Goal: Obtain resource: Download file/media

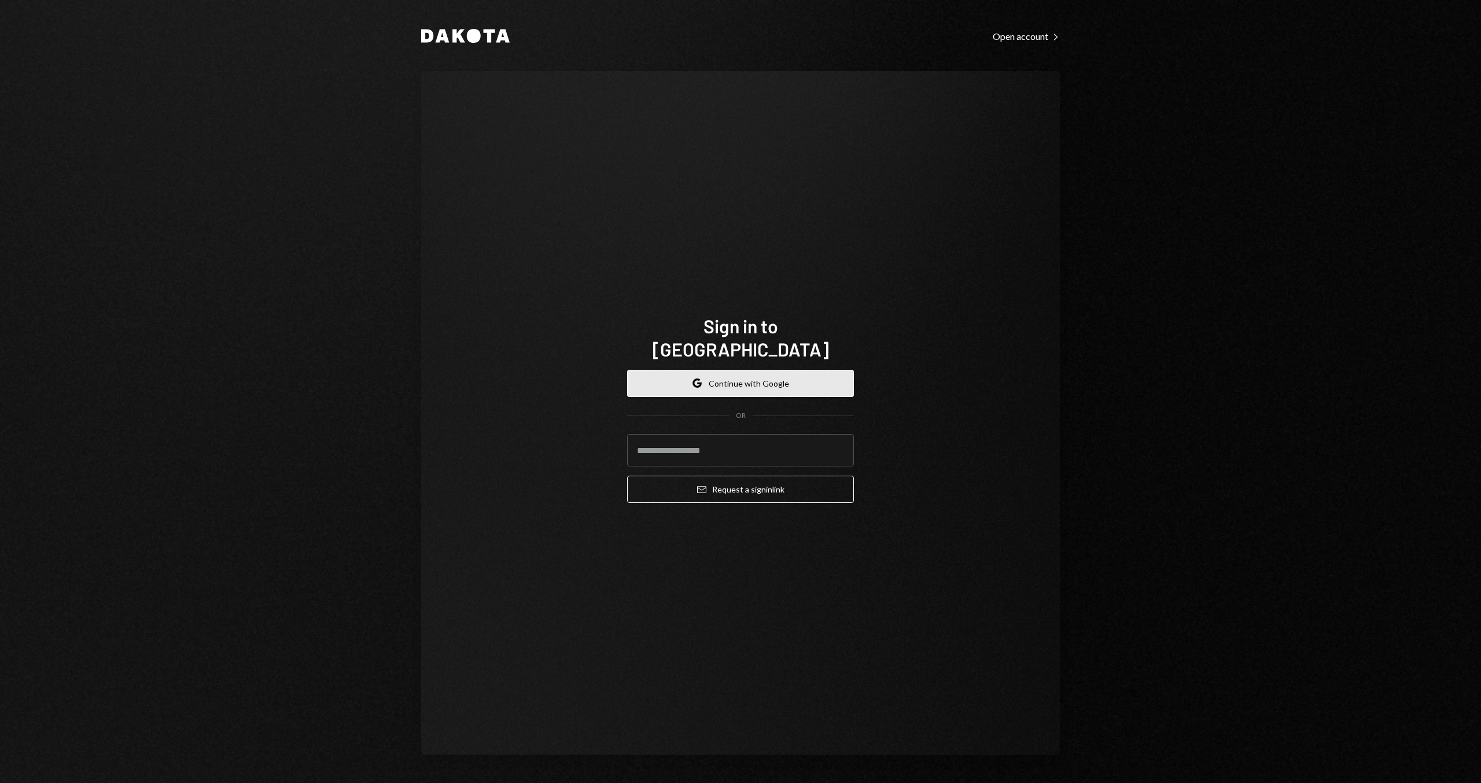
click at [682, 377] on button "Google Continue with Google" at bounding box center [740, 383] width 227 height 27
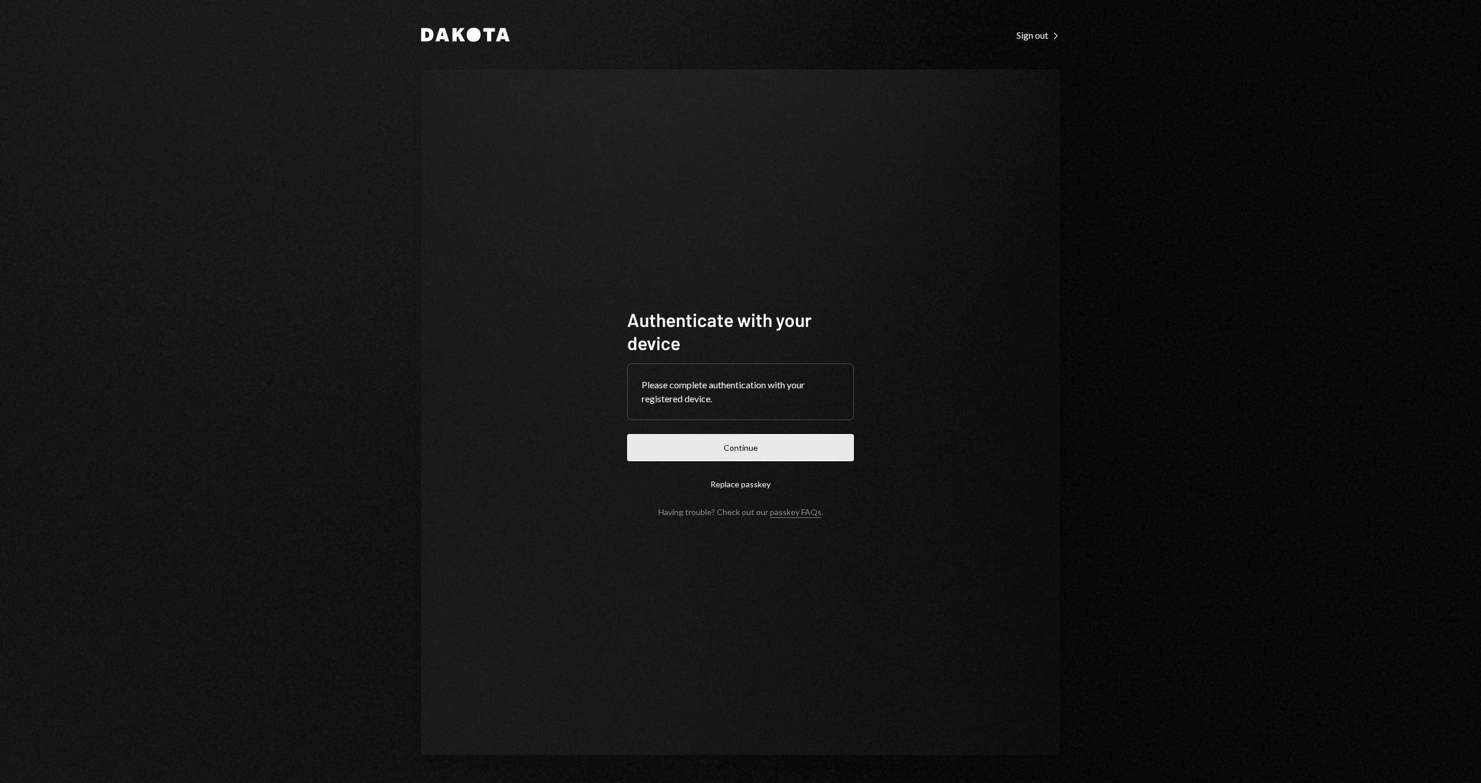
click at [670, 444] on button "Continue" at bounding box center [740, 447] width 227 height 27
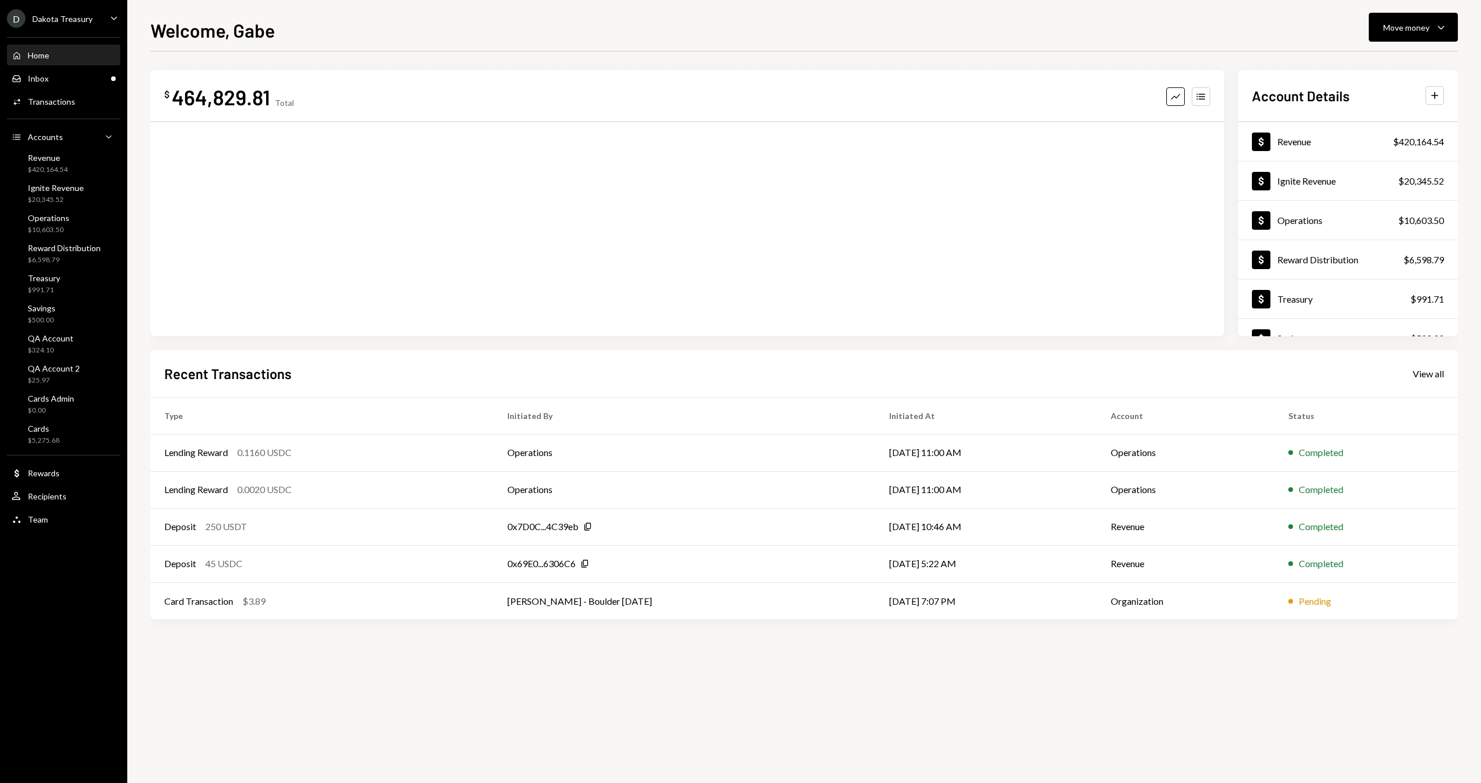
click at [65, 8] on ul "D Dakota Treasury Caret Down Home Home Inbox Inbox Activities Transactions Acco…" at bounding box center [63, 266] width 127 height 532
click at [65, 17] on div "Dakota Treasury" at bounding box center [62, 19] width 60 height 10
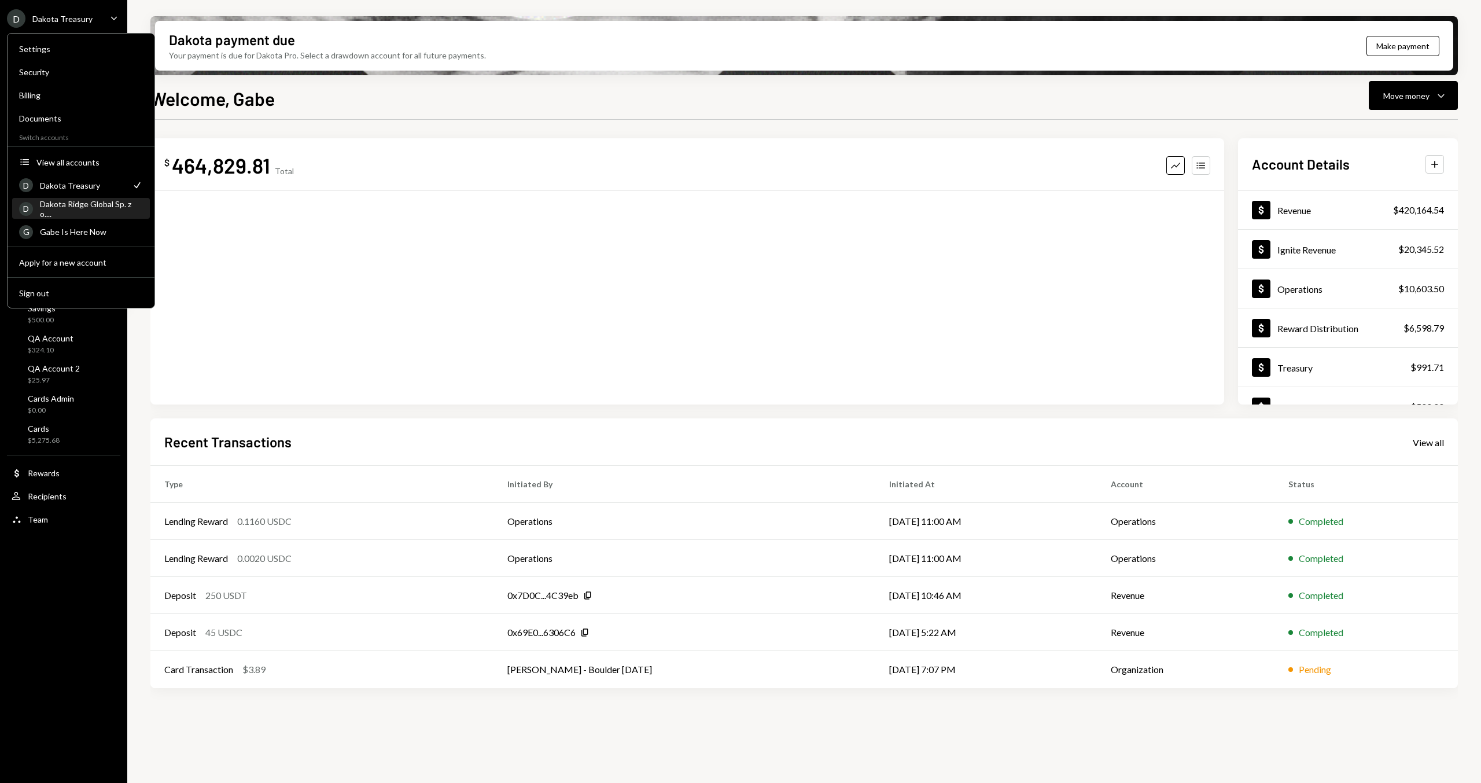
click at [89, 210] on div "Dakota Ridge Global Sp. z o...." at bounding box center [91, 209] width 103 height 20
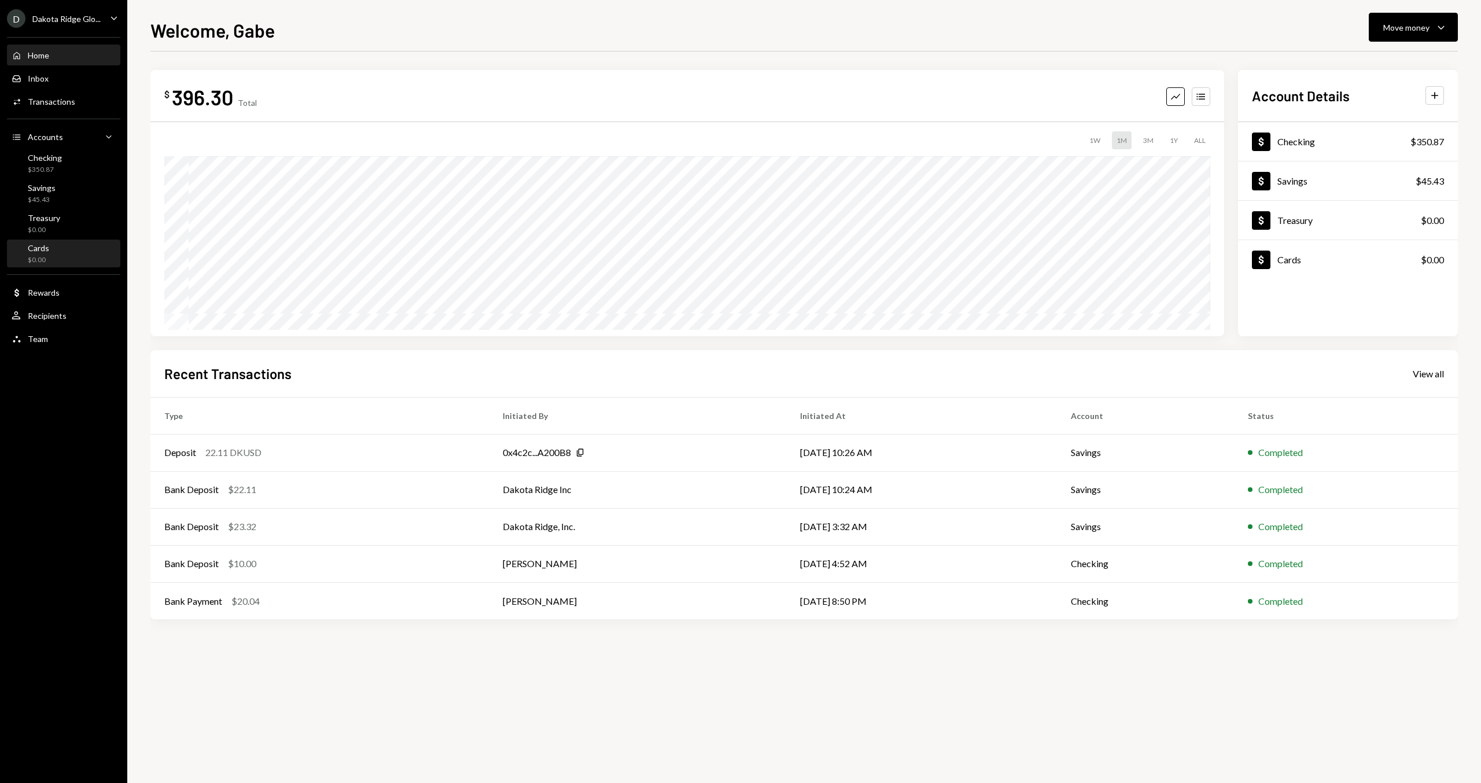
click at [57, 258] on div "Cards $0.00" at bounding box center [64, 254] width 104 height 22
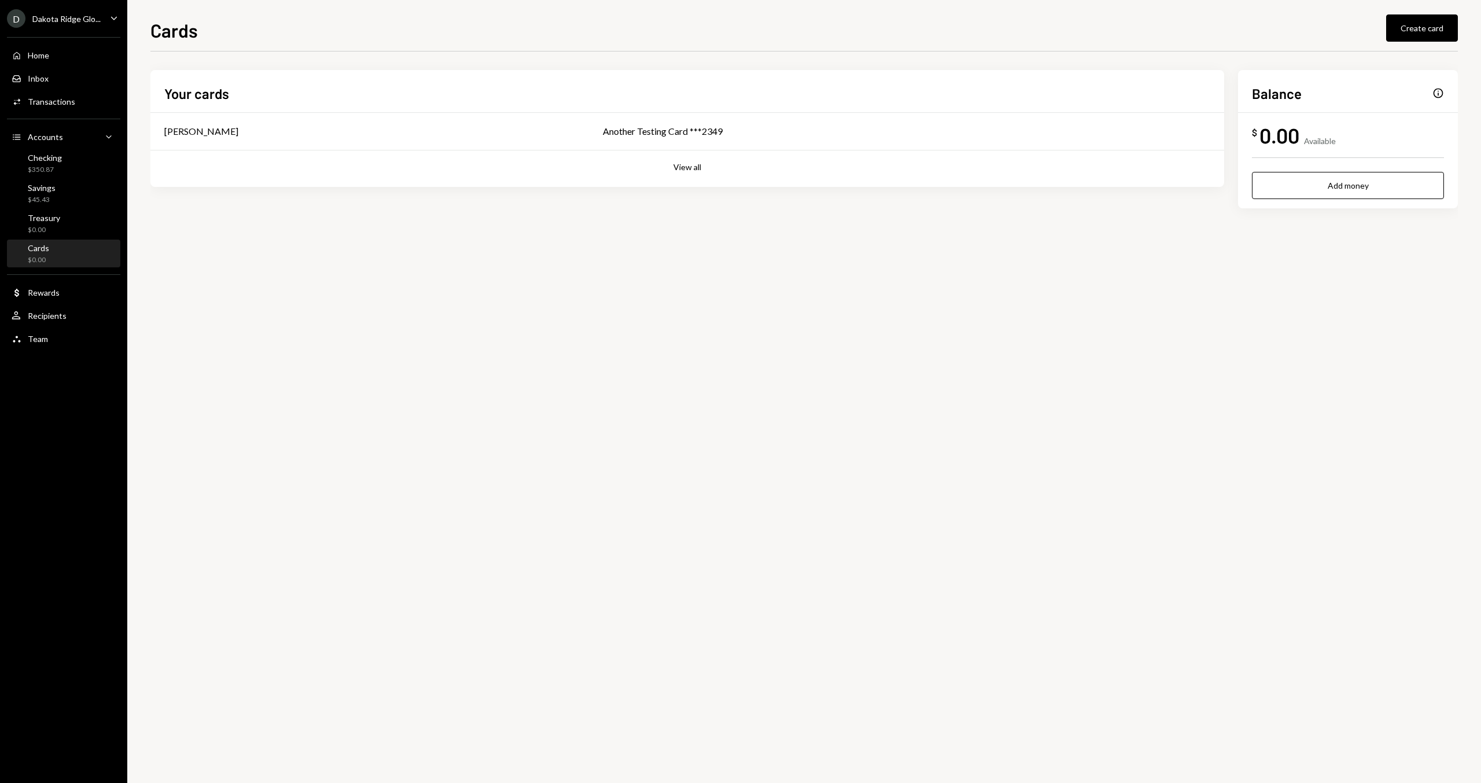
click at [71, 25] on div "D Dakota Ridge Glo..." at bounding box center [54, 18] width 94 height 19
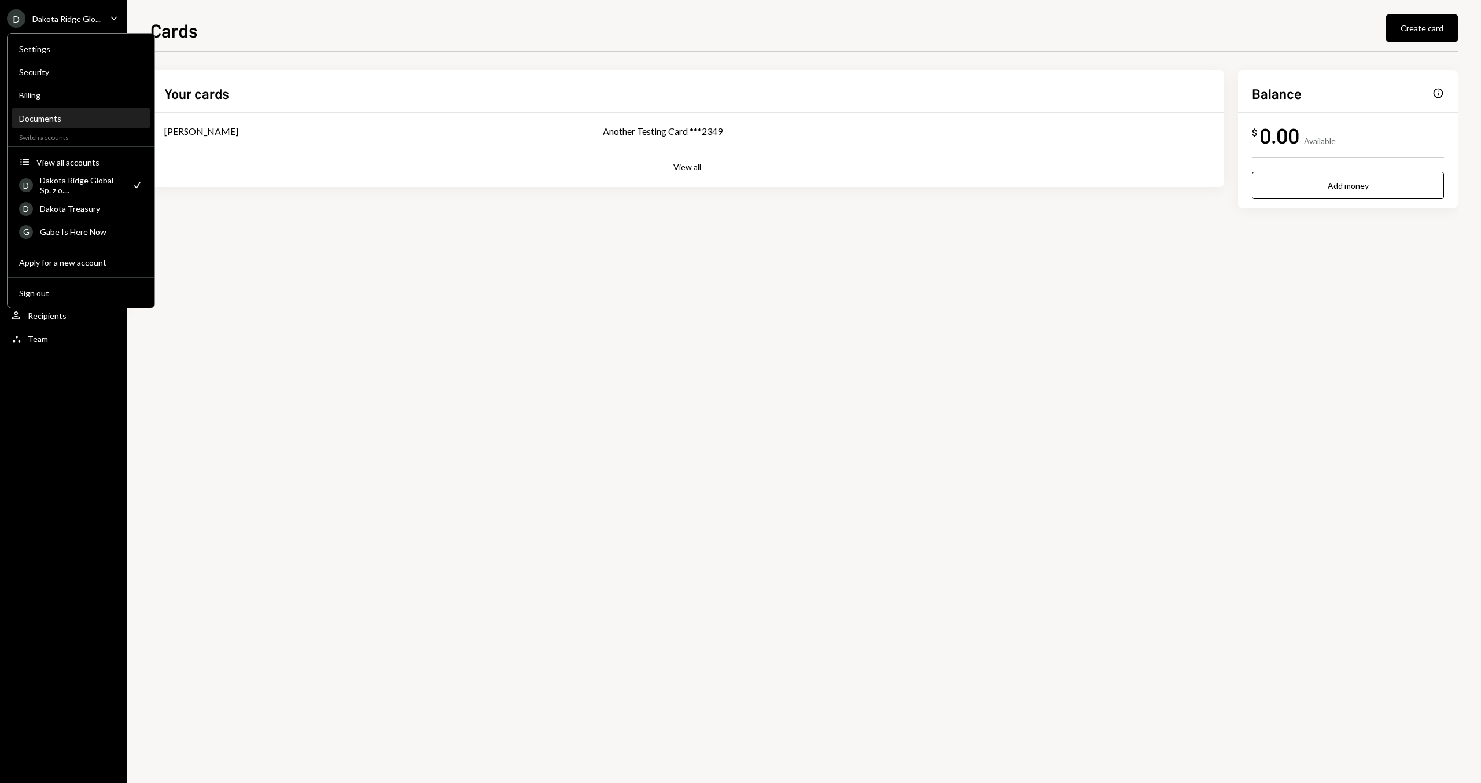
click at [68, 119] on div "Documents" at bounding box center [81, 118] width 124 height 10
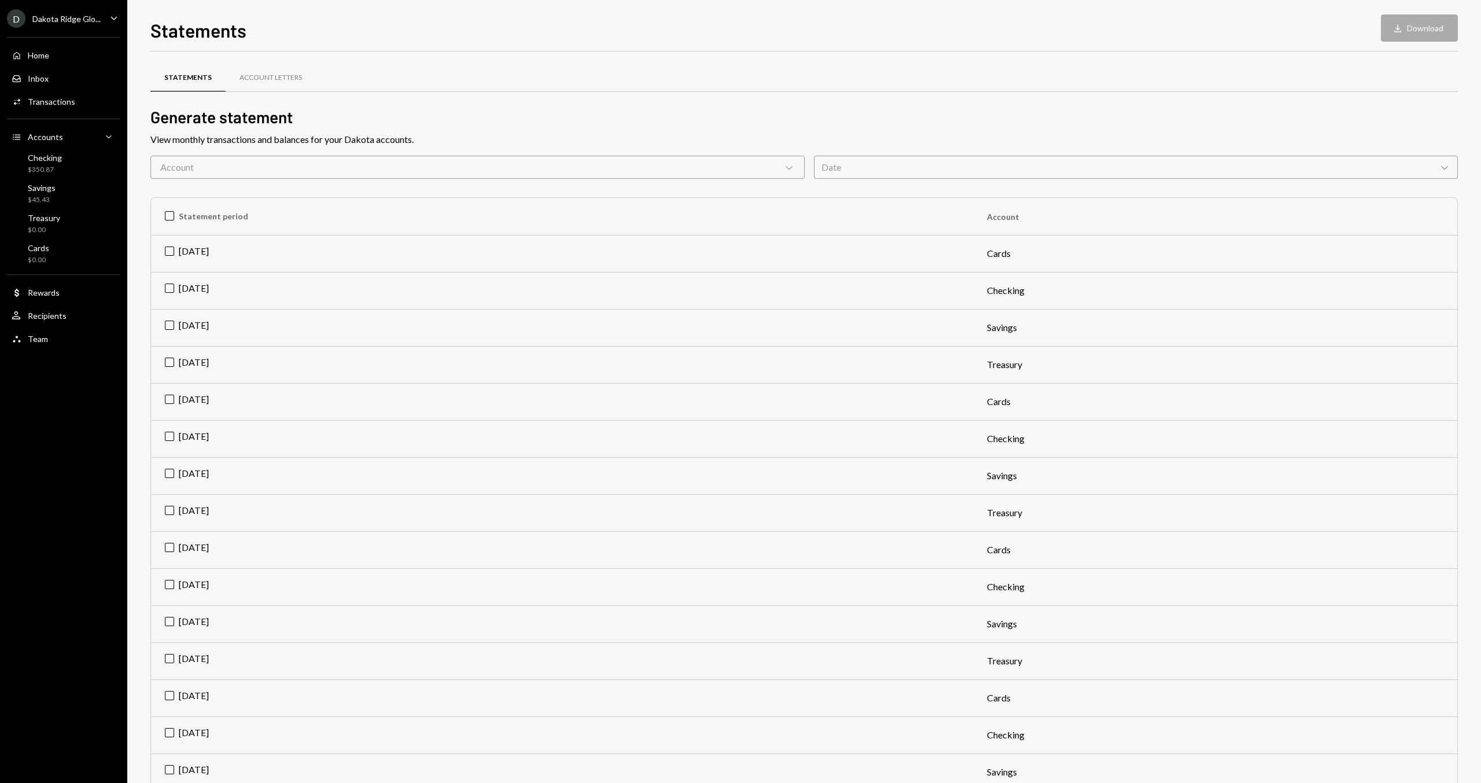
click at [288, 170] on div "Account Chevron Down" at bounding box center [477, 167] width 654 height 23
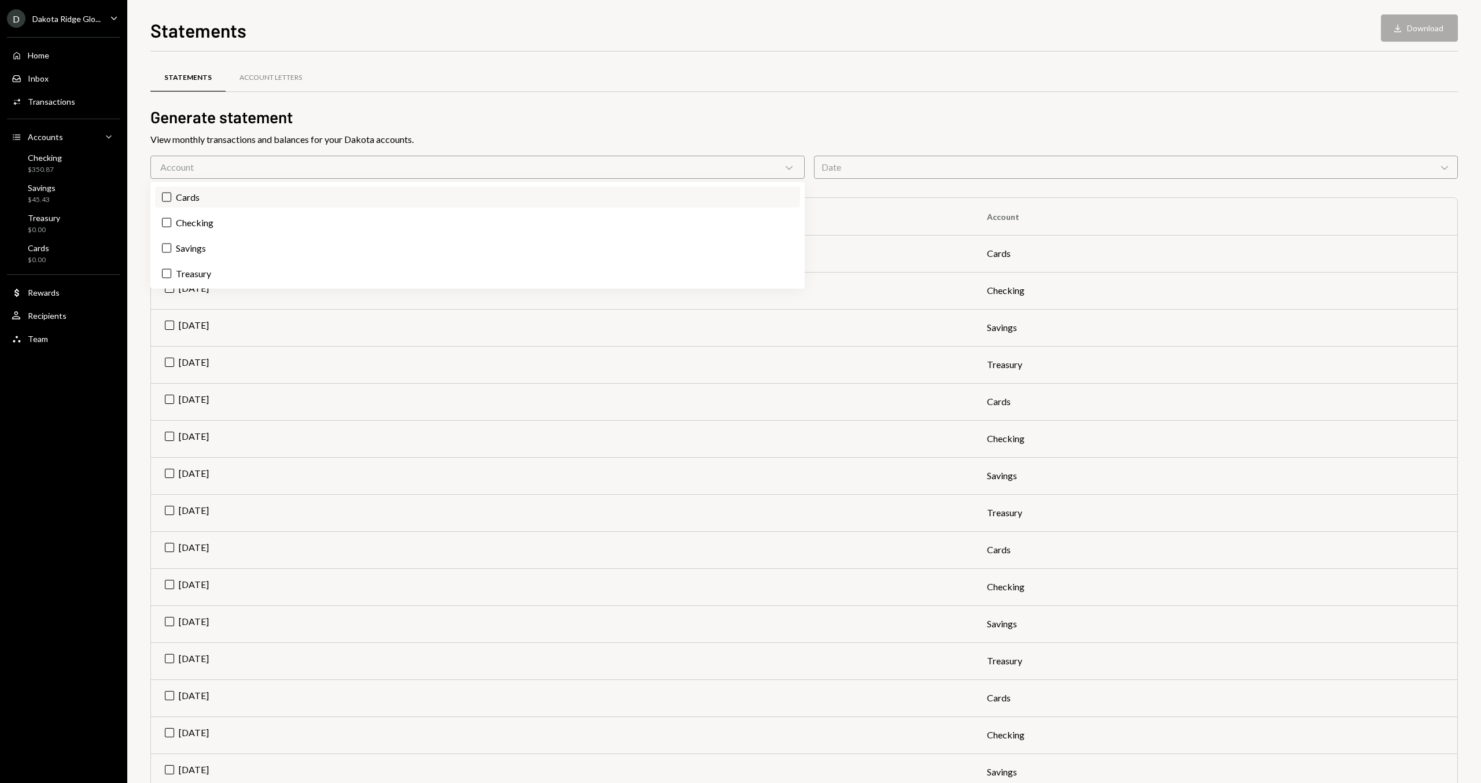
click at [219, 204] on label "Cards" at bounding box center [477, 197] width 645 height 21
click at [171, 202] on button "Cards" at bounding box center [166, 197] width 9 height 9
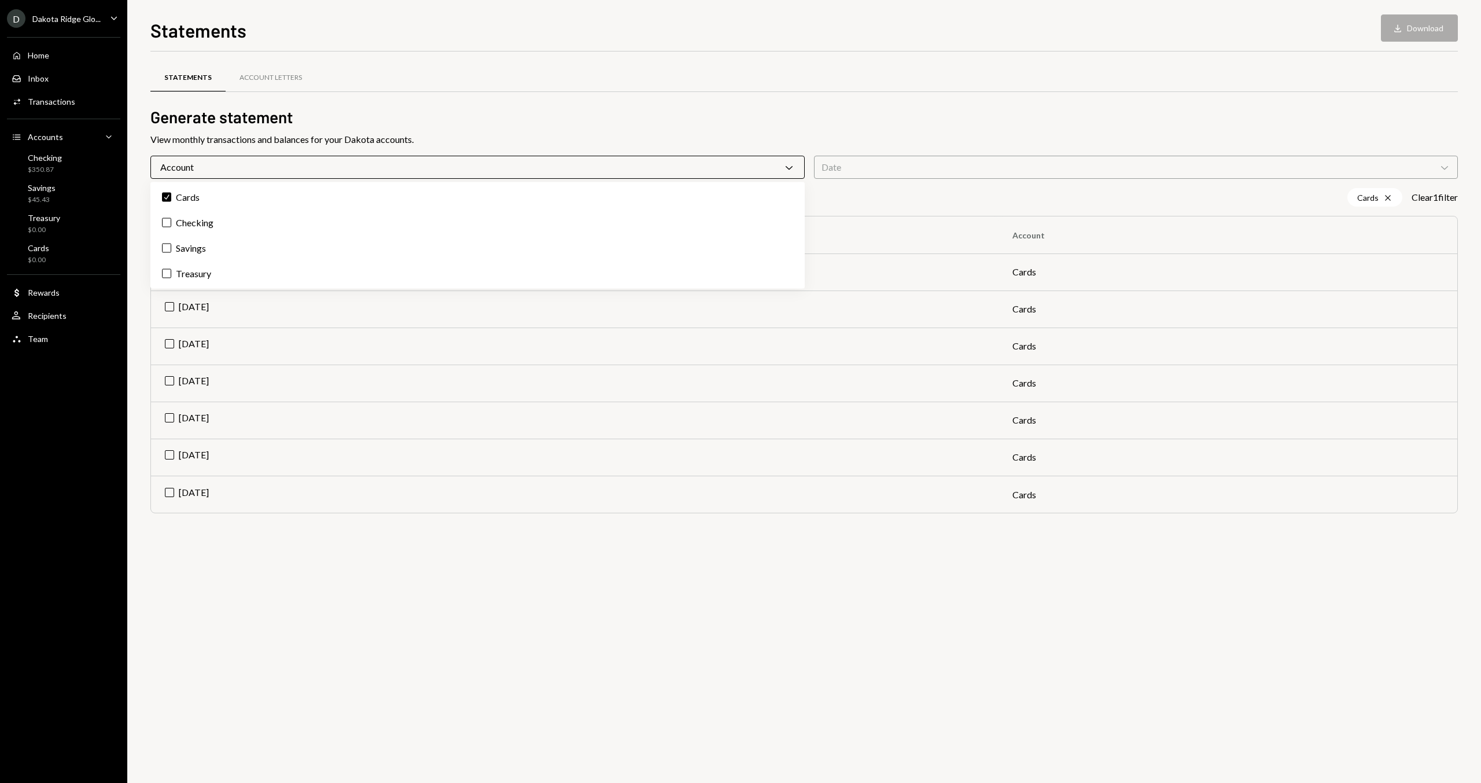
click at [502, 83] on div "Statements Account Letters" at bounding box center [804, 78] width 1308 height 30
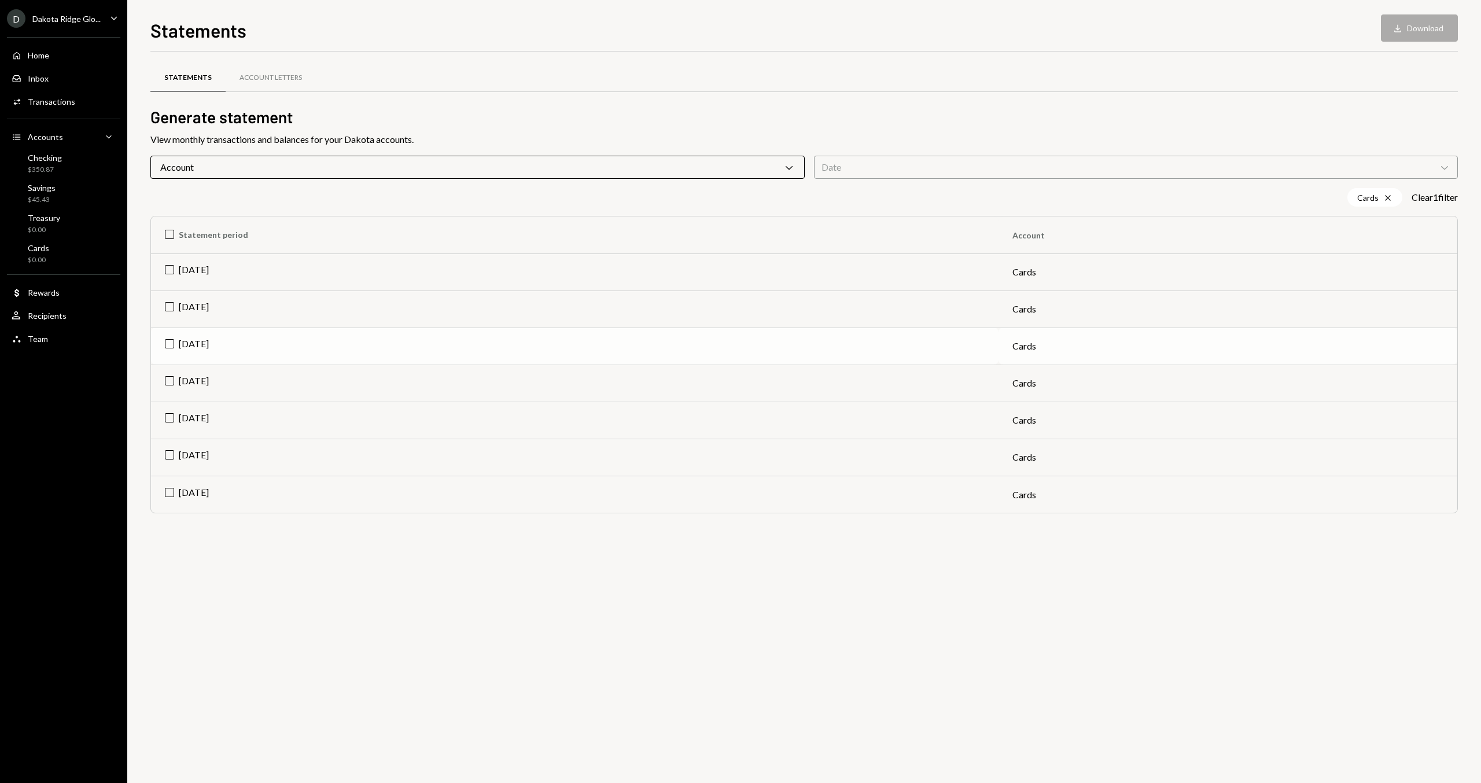
click at [289, 350] on td "[DATE]" at bounding box center [575, 346] width 848 height 37
click at [1396, 36] on button "Download Download" at bounding box center [1419, 27] width 77 height 27
click at [215, 345] on td "Check May 2025" at bounding box center [575, 346] width 848 height 37
click at [295, 179] on div "Statements Account Letters Generate statement View monthly transactions and bal…" at bounding box center [804, 303] width 1308 height 467
click at [297, 170] on div "Account Chevron Down" at bounding box center [477, 167] width 654 height 23
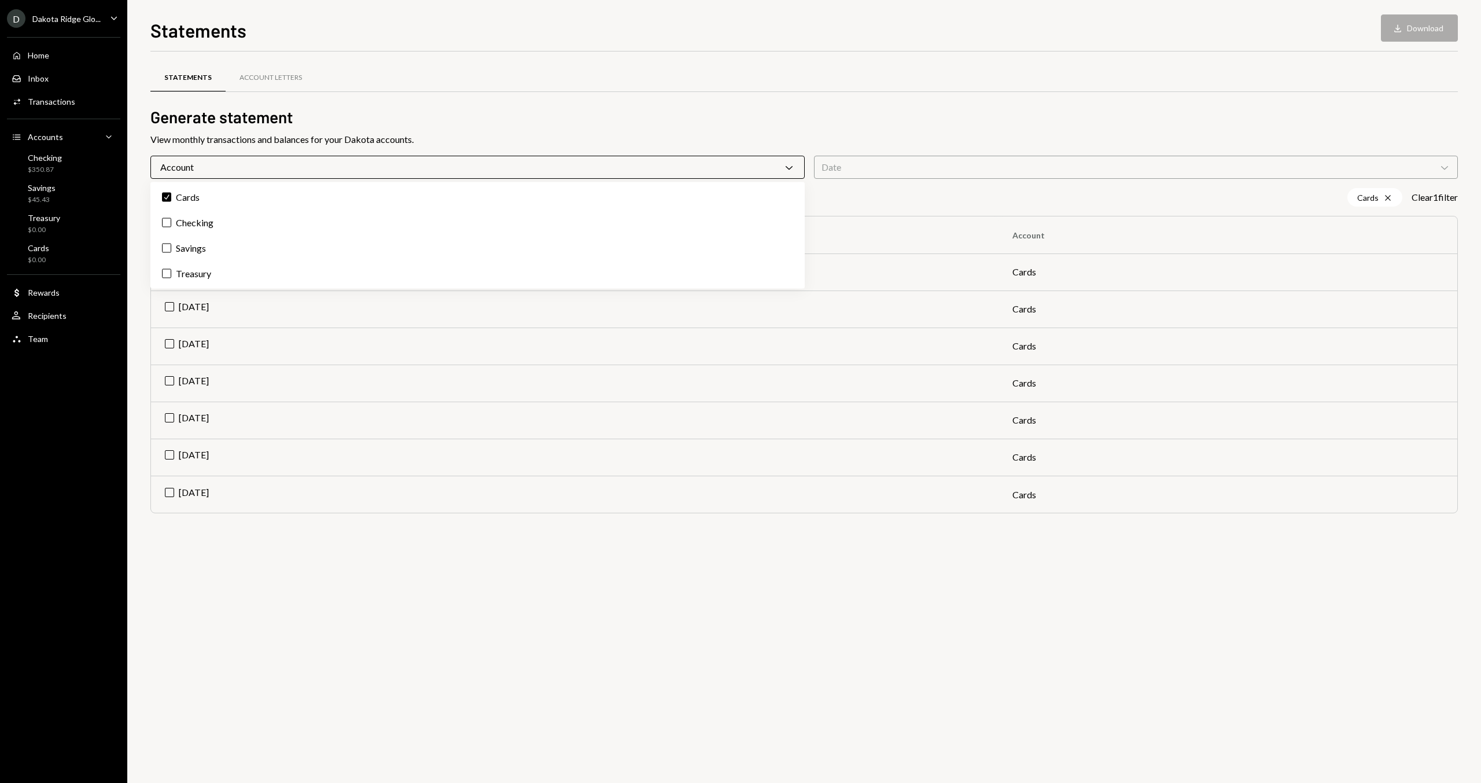
click at [497, 101] on div "Statements Account Letters" at bounding box center [804, 84] width 1308 height 43
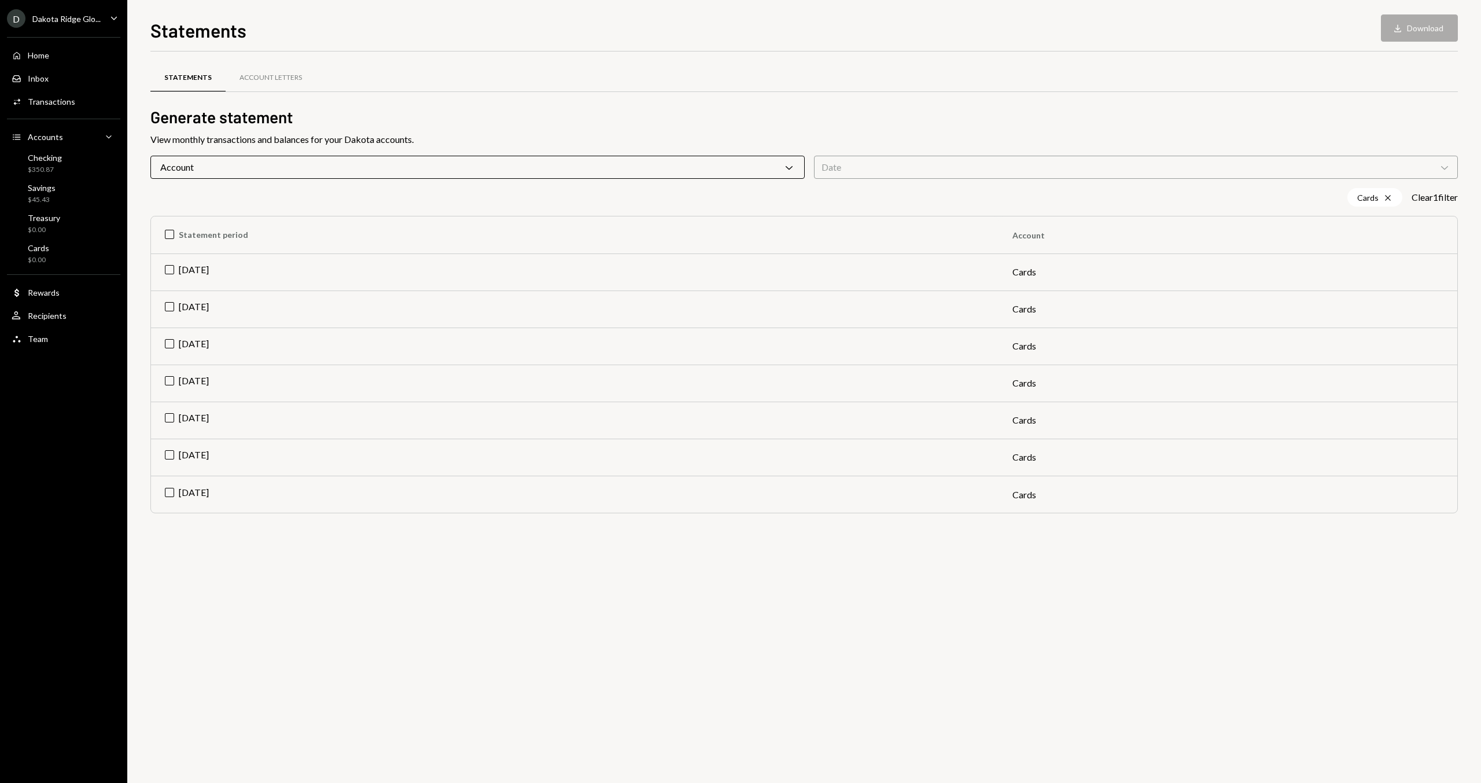
click at [376, 126] on h2 "Generate statement" at bounding box center [804, 117] width 1308 height 23
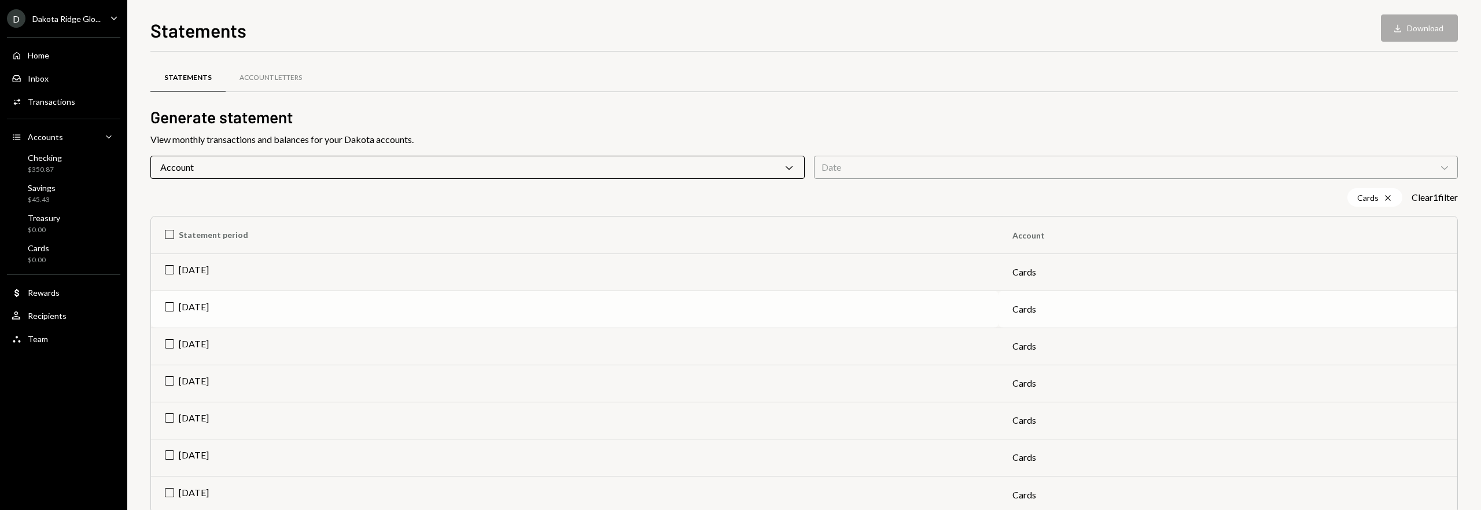
click at [211, 310] on td "[DATE]" at bounding box center [575, 308] width 848 height 37
click at [1378, 34] on div "Statements Download Download" at bounding box center [804, 28] width 1308 height 25
click at [1392, 34] on button "Download Download" at bounding box center [1419, 27] width 77 height 27
click at [168, 303] on td "Check Jun 2025" at bounding box center [575, 306] width 848 height 37
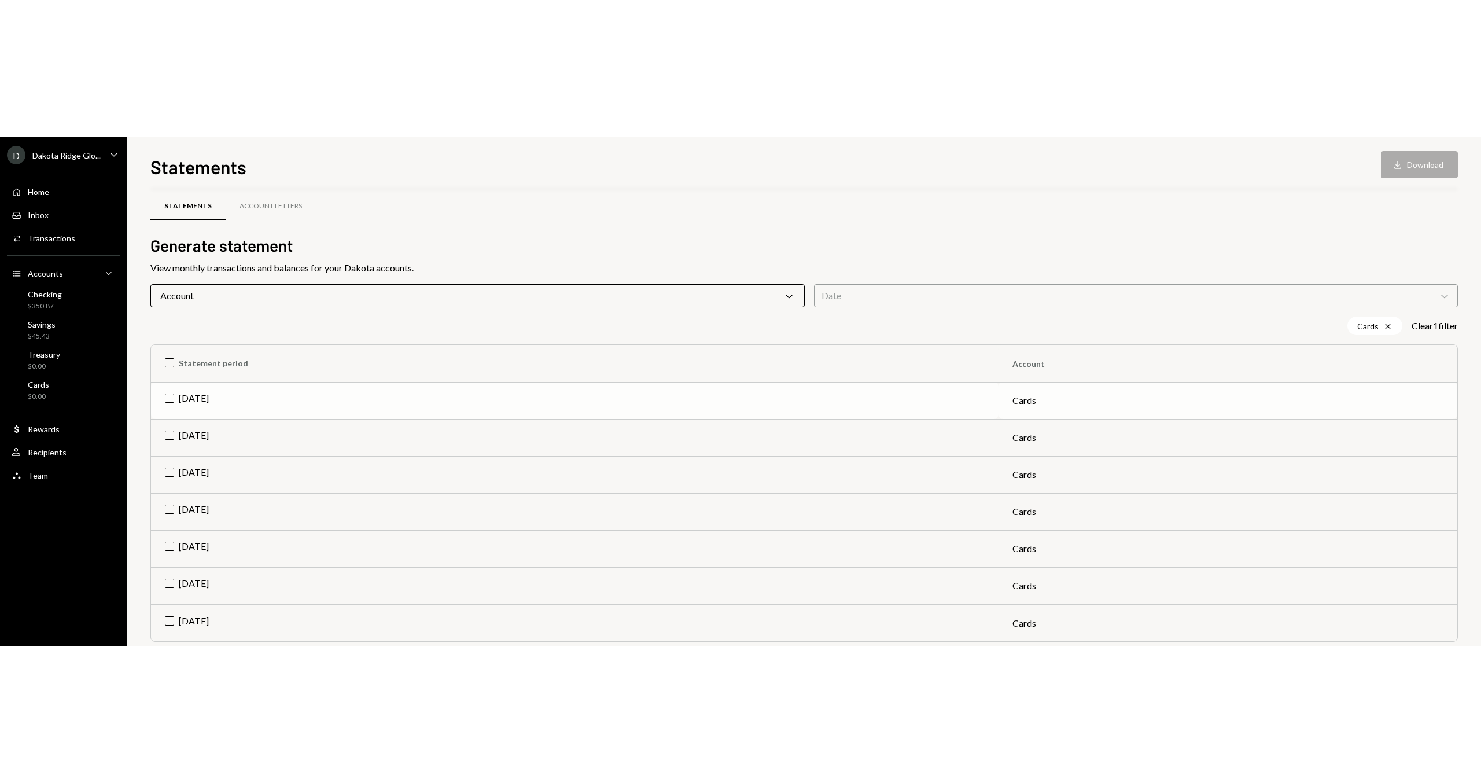
scroll to position [9, 0]
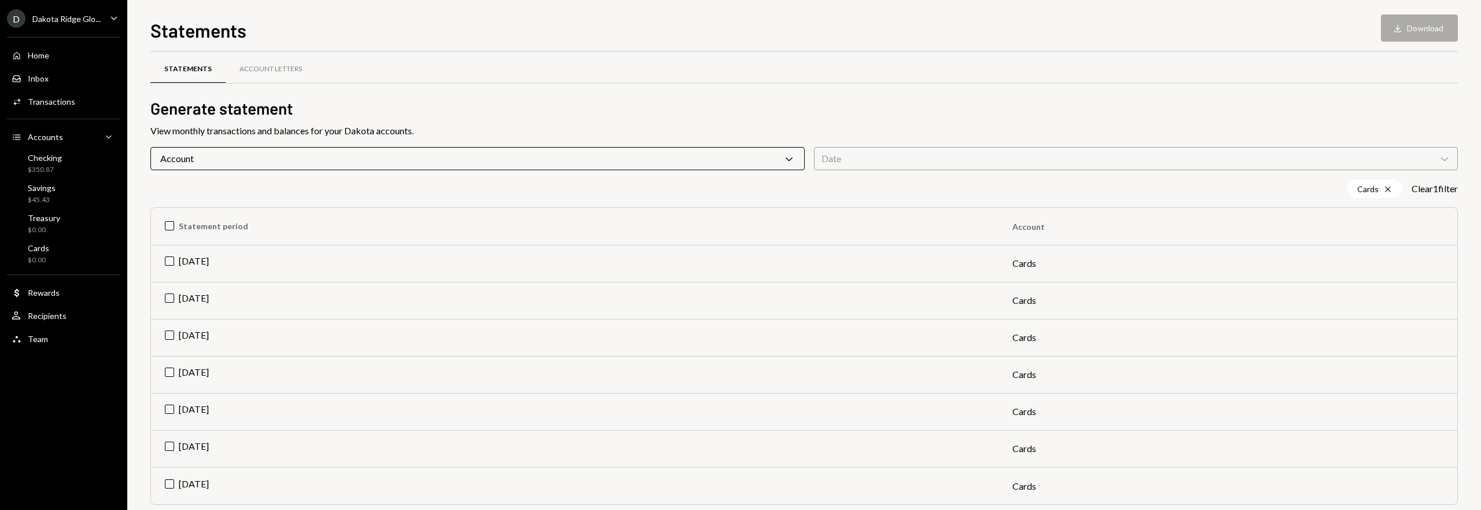
click at [216, 163] on div "Account Chevron Down" at bounding box center [477, 158] width 654 height 23
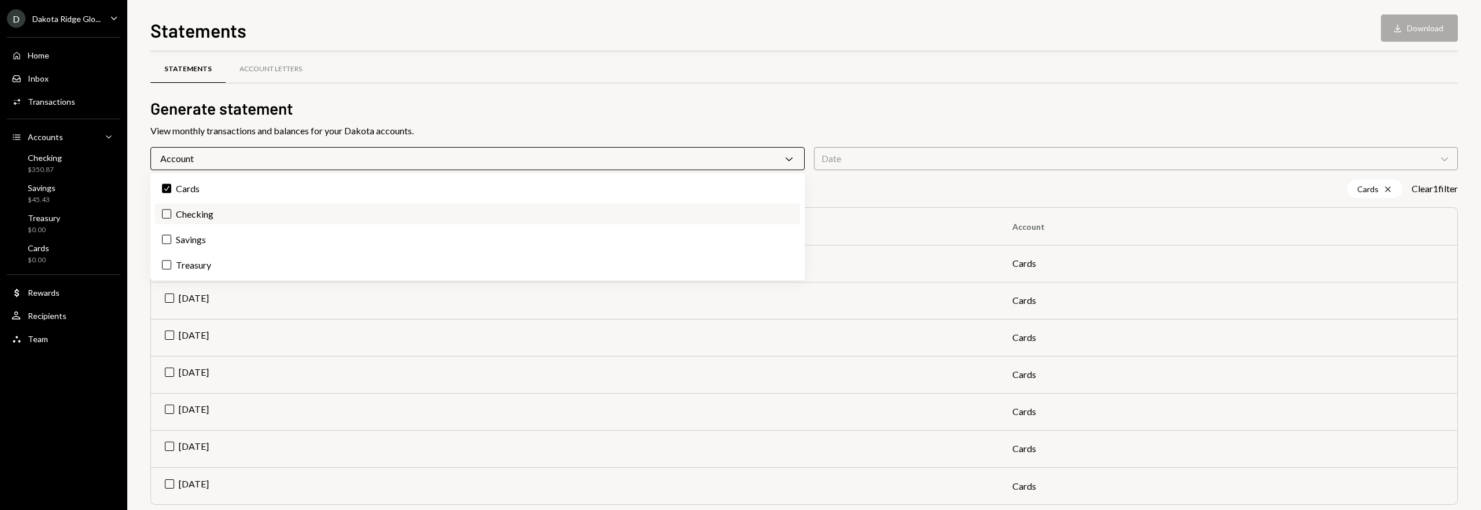
click at [197, 207] on label "Checking" at bounding box center [477, 214] width 645 height 21
click at [171, 209] on button "Checking" at bounding box center [166, 213] width 9 height 9
click at [198, 194] on label "Check Cards" at bounding box center [477, 188] width 645 height 21
click at [171, 193] on button "Check" at bounding box center [166, 188] width 9 height 9
click at [505, 81] on div "Statements Account Letters" at bounding box center [804, 69] width 1308 height 30
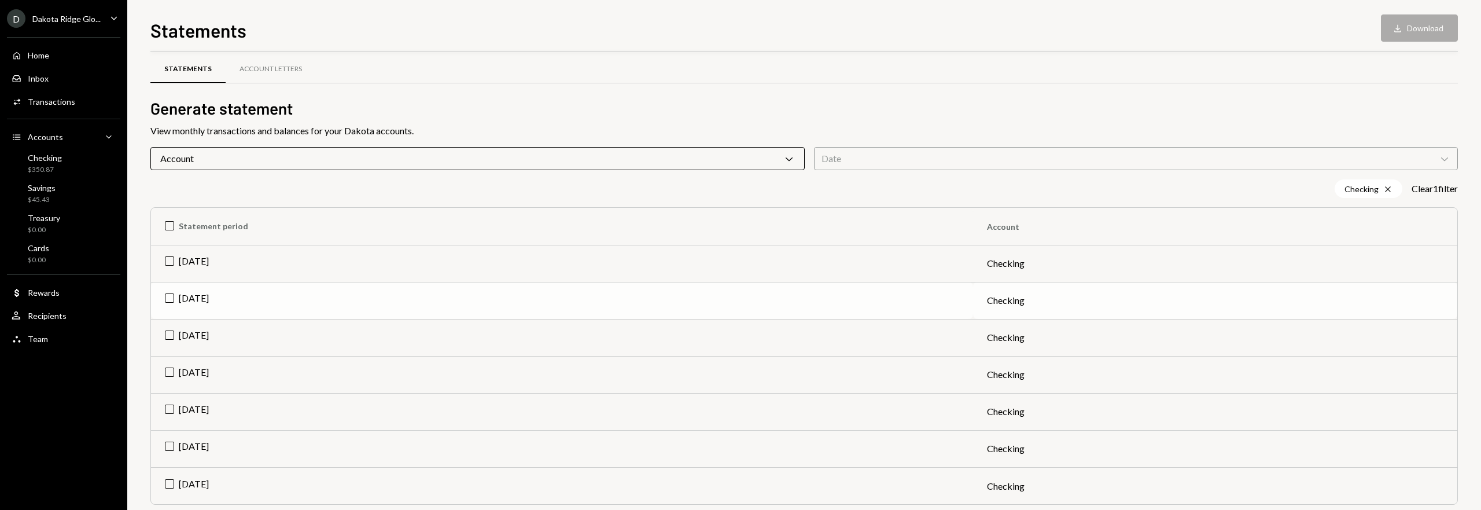
click at [315, 283] on td "[DATE]" at bounding box center [562, 300] width 822 height 37
click at [1419, 25] on button "Download Download" at bounding box center [1419, 27] width 77 height 27
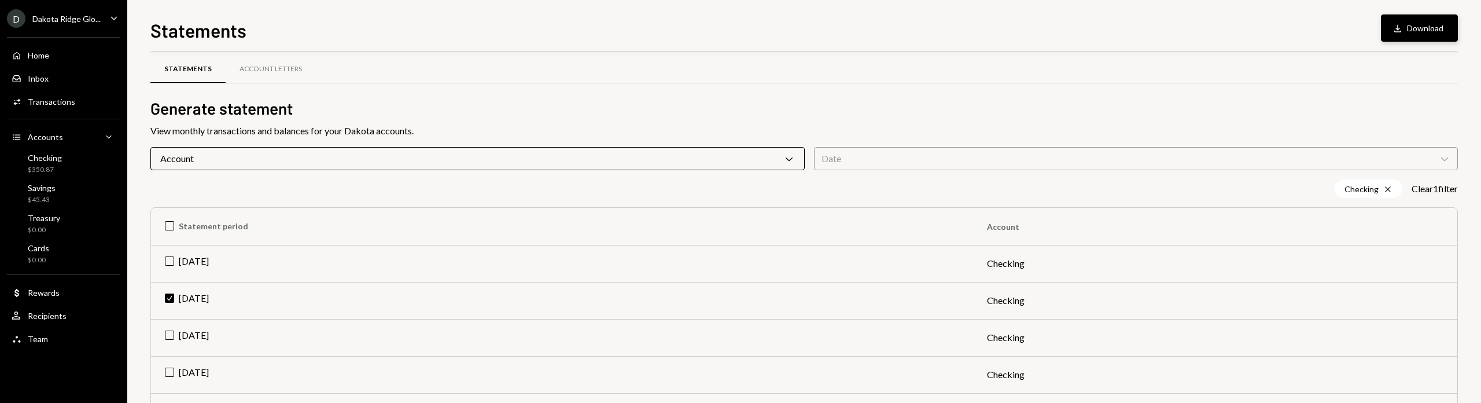
click at [1437, 28] on button "Download Download" at bounding box center [1419, 27] width 77 height 27
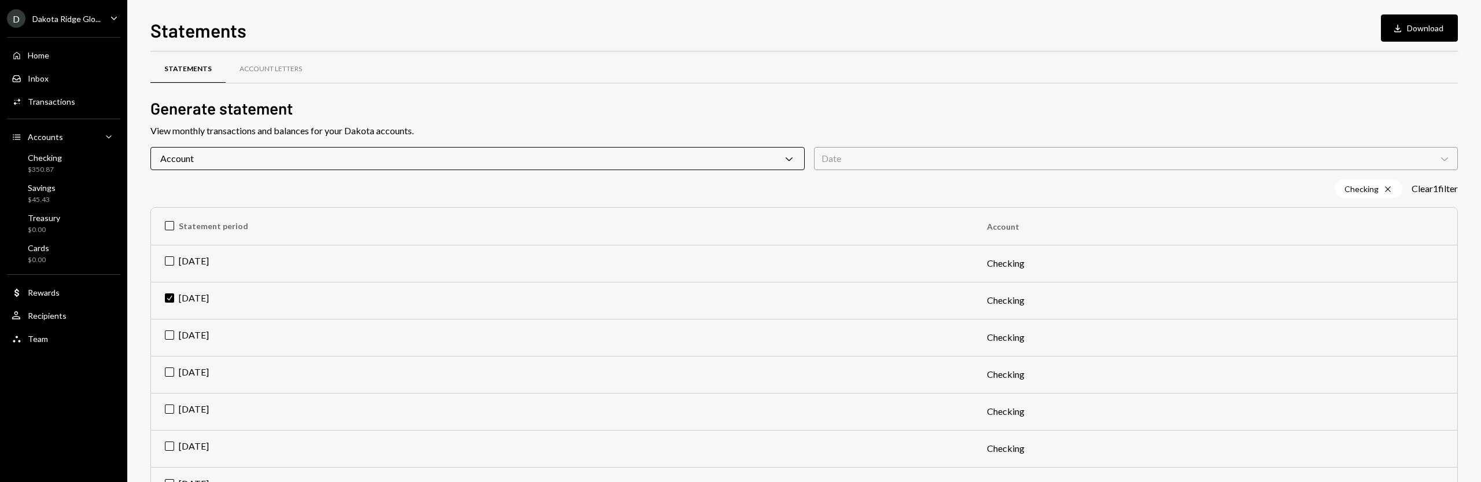
click at [356, 154] on div "Account Chevron Down" at bounding box center [477, 158] width 654 height 23
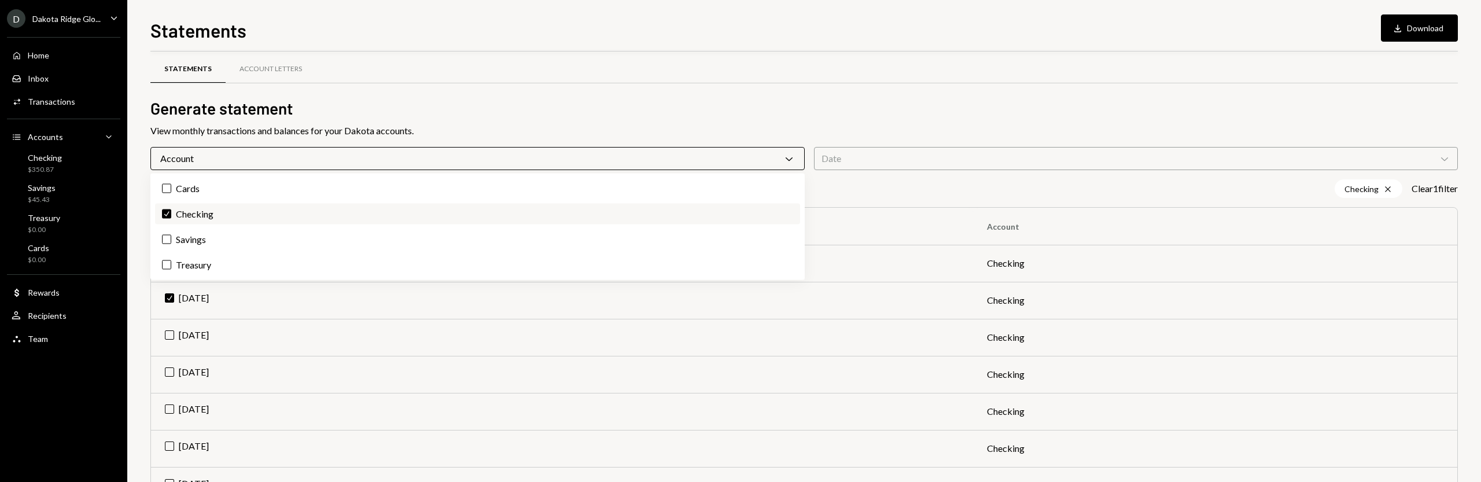
click at [221, 209] on label "Check Checking" at bounding box center [477, 214] width 645 height 21
click at [171, 209] on button "Check" at bounding box center [166, 213] width 9 height 9
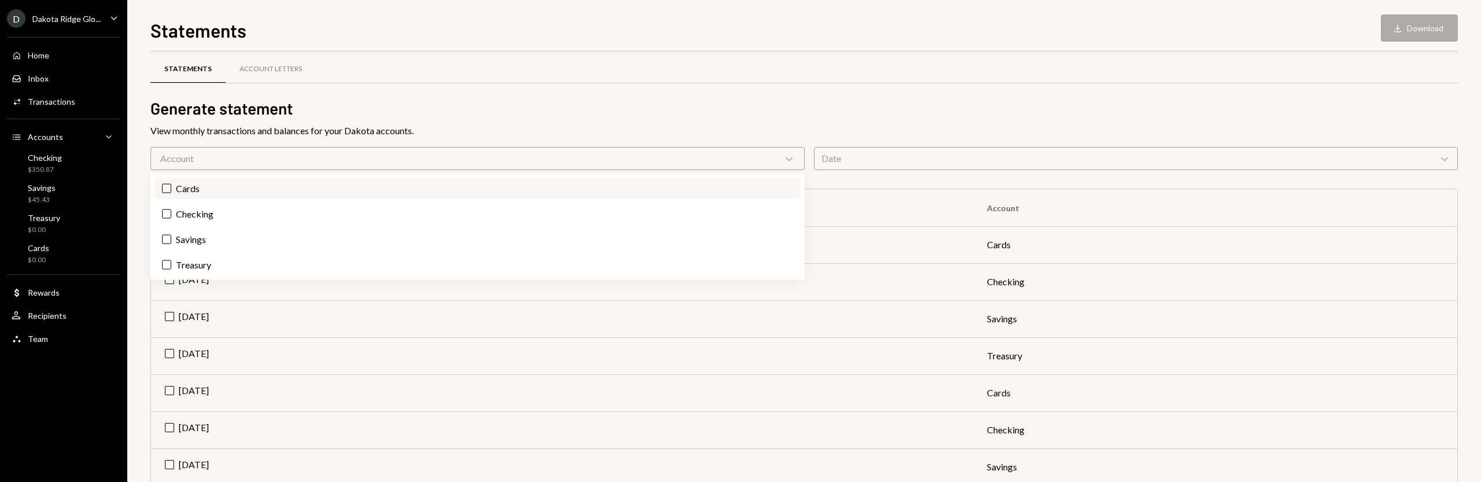
click at [225, 185] on label "Cards" at bounding box center [477, 188] width 645 height 21
click at [171, 185] on button "Cards" at bounding box center [166, 188] width 9 height 9
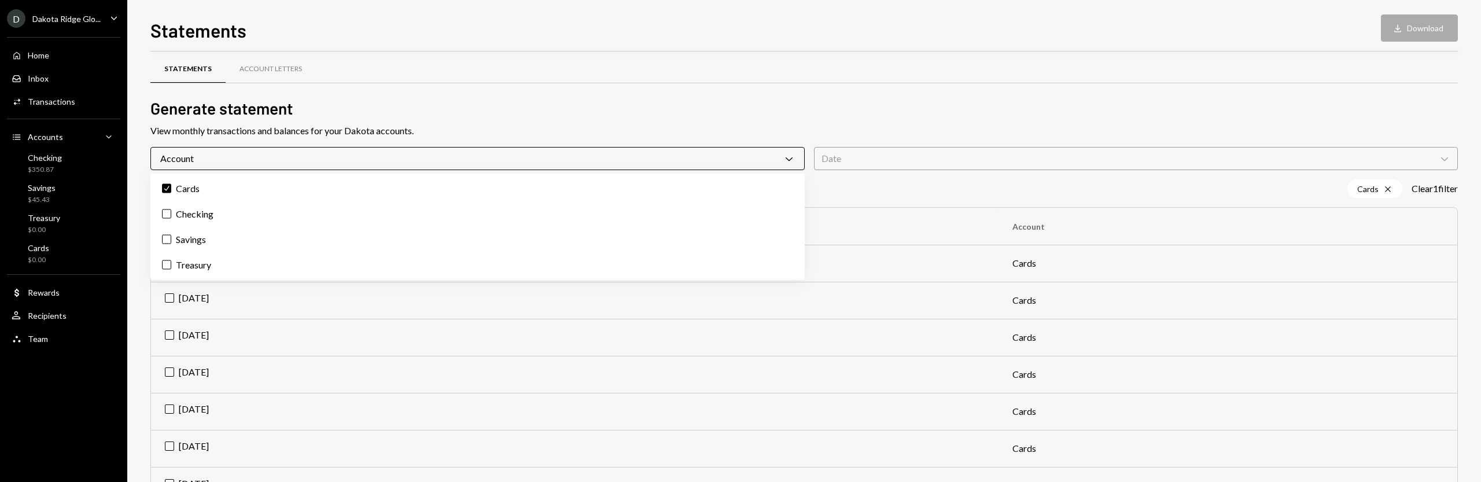
click at [457, 113] on h2 "Generate statement" at bounding box center [804, 108] width 1308 height 23
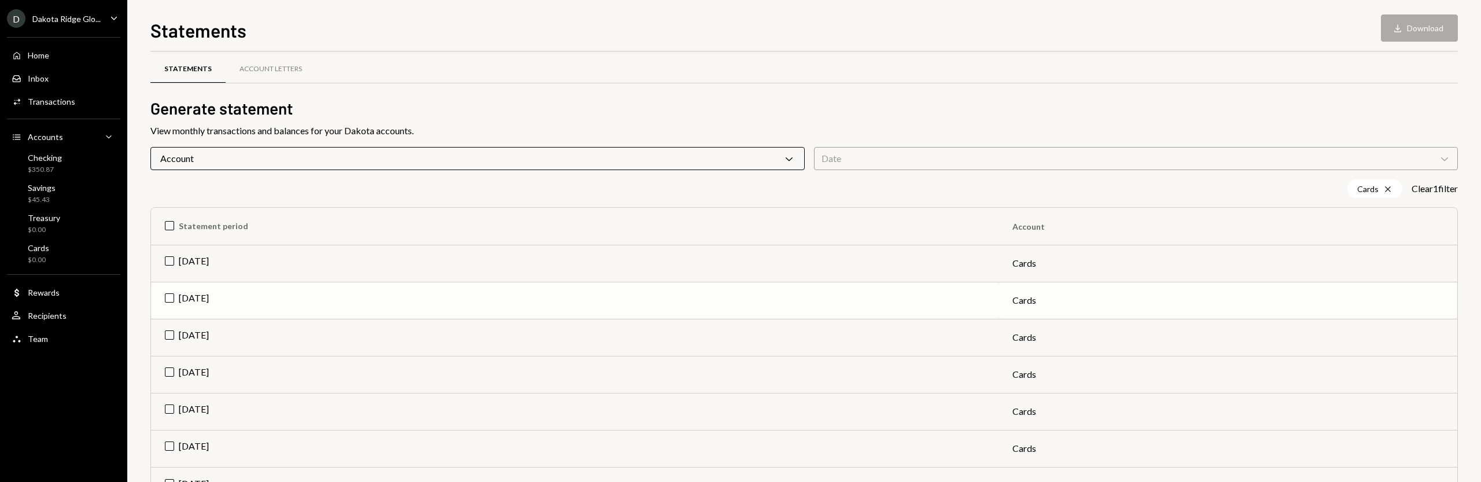
click at [197, 290] on td "[DATE]" at bounding box center [575, 300] width 848 height 37
click at [1422, 35] on button "Download Download" at bounding box center [1419, 27] width 77 height 27
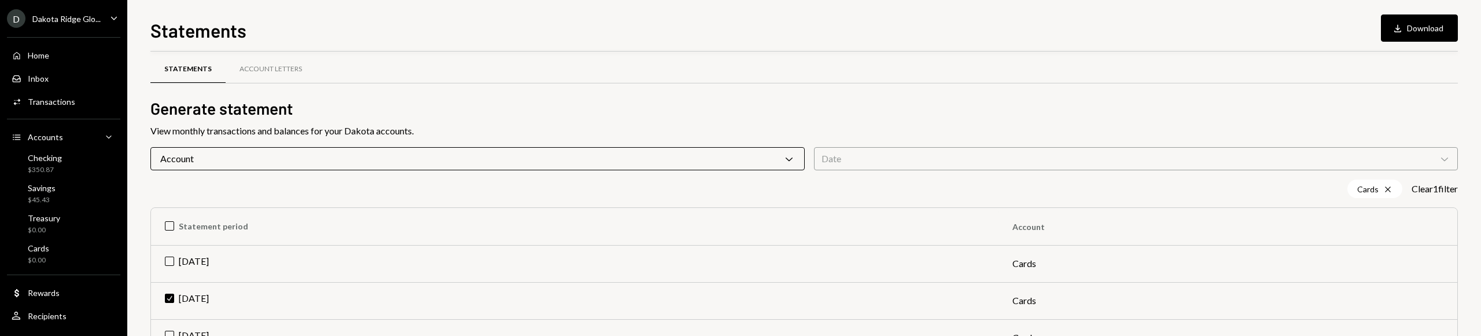
scroll to position [0, 0]
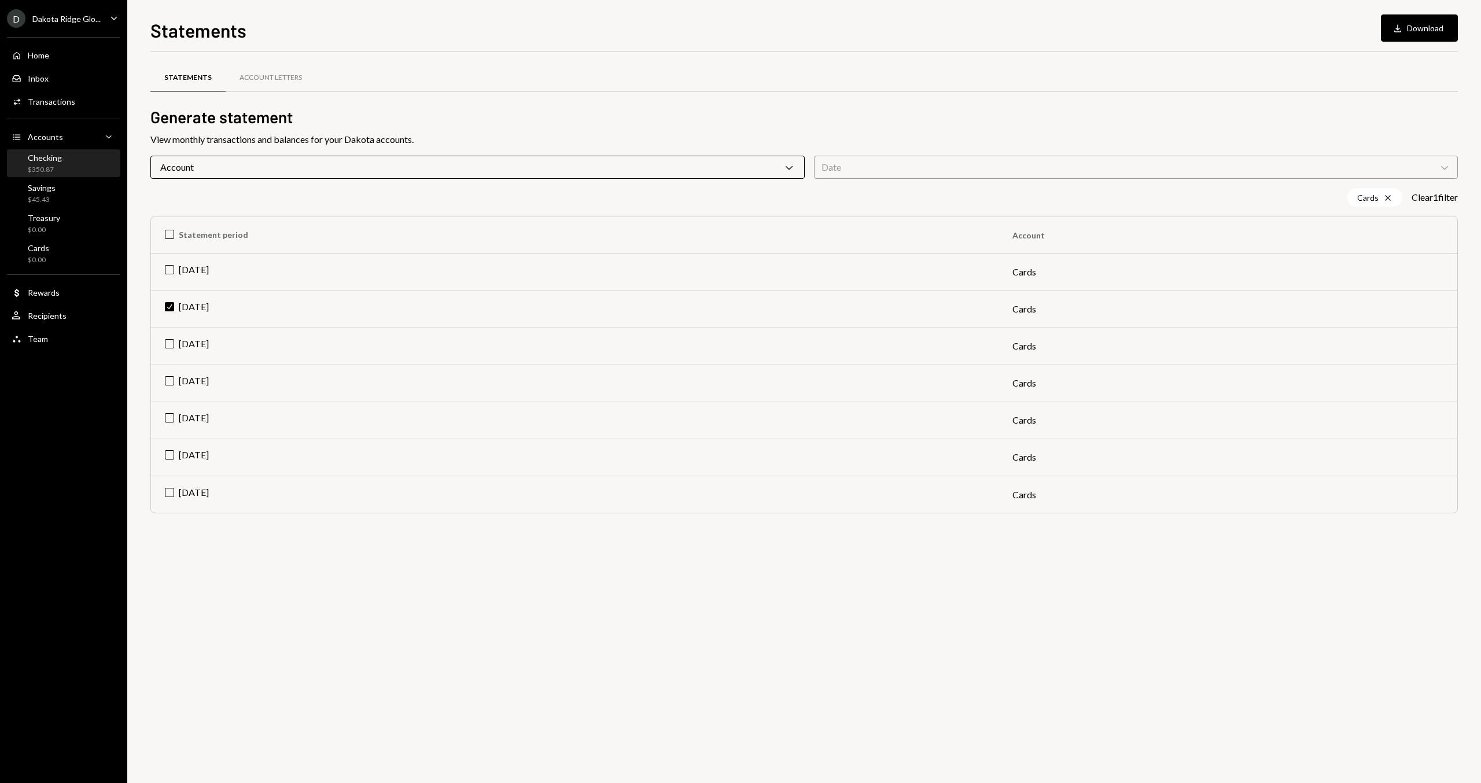
click at [39, 154] on div "Checking" at bounding box center [45, 158] width 34 height 10
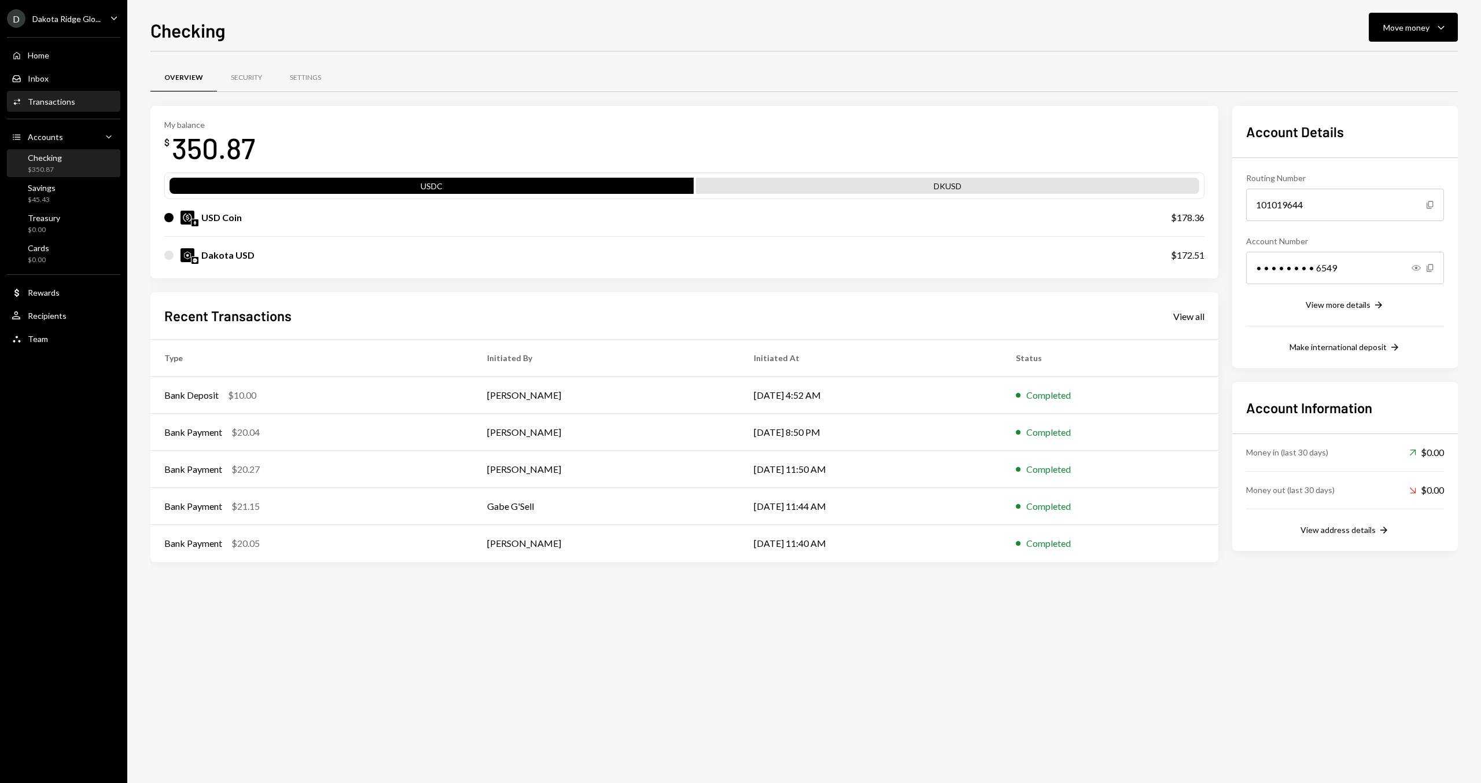
click at [60, 101] on div "Transactions" at bounding box center [51, 102] width 47 height 10
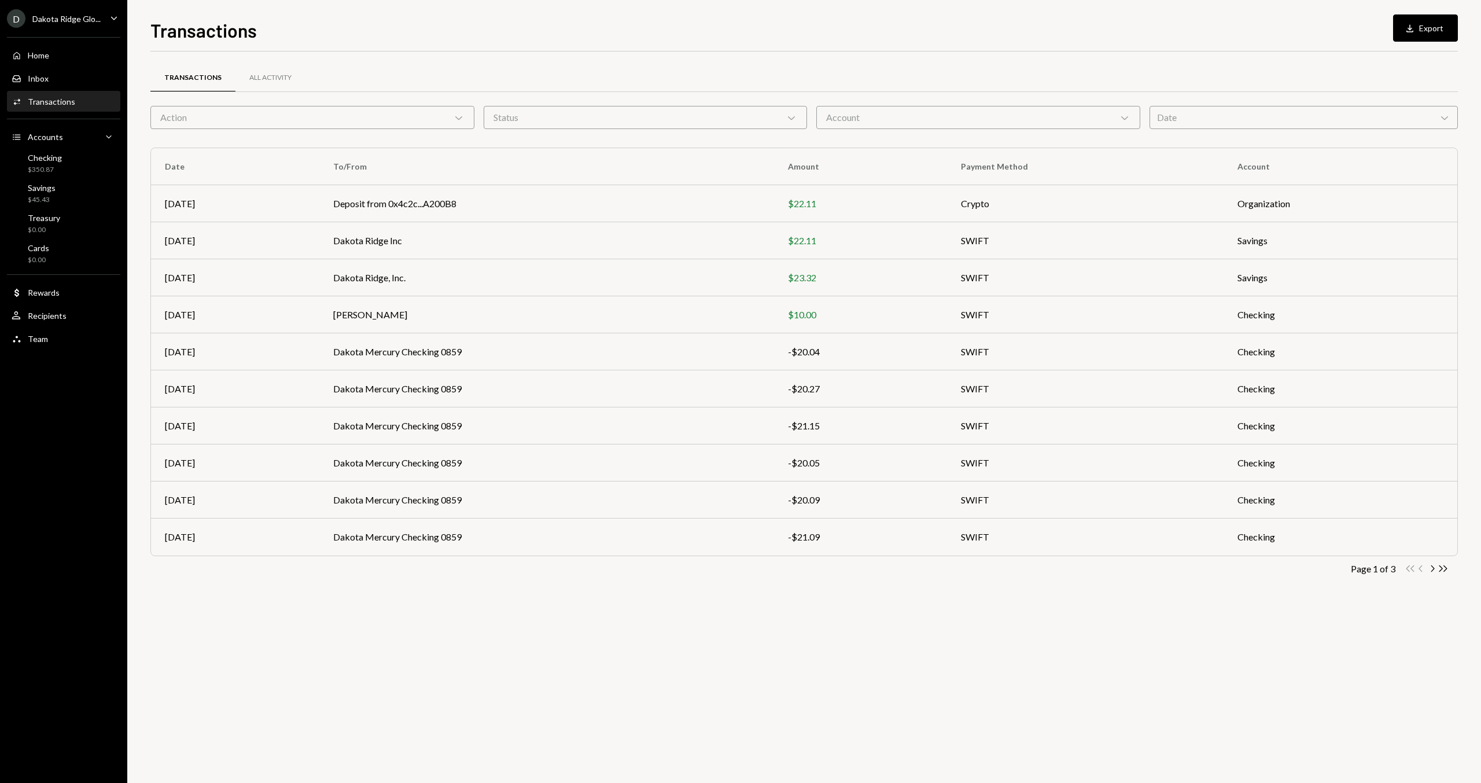
click at [1164, 121] on div "Date Chevron Down" at bounding box center [1304, 117] width 309 height 23
drag, startPoint x: 1036, startPoint y: 105, endPoint x: 1024, endPoint y: 105, distance: 12.2
click at [1031, 105] on div "Transactions All Activity Action Chevron Down Status Chevron Down Account Chevr…" at bounding box center [804, 337] width 1308 height 534
drag, startPoint x: 604, startPoint y: 114, endPoint x: 595, endPoint y: 114, distance: 8.7
click at [595, 114] on div "Status Chevron Down" at bounding box center [646, 117] width 324 height 23
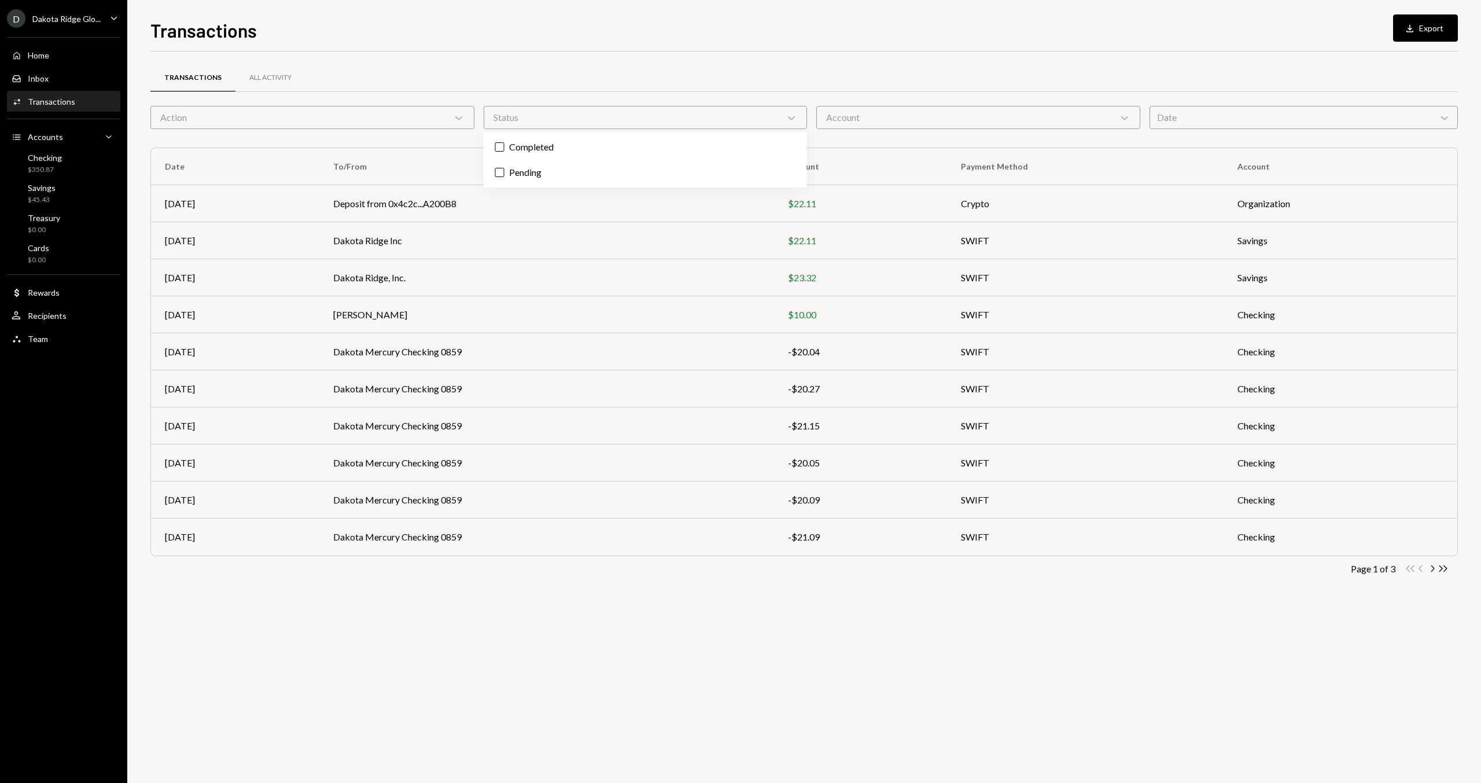
click at [880, 114] on div "Account Chevron Down" at bounding box center [979, 117] width 324 height 23
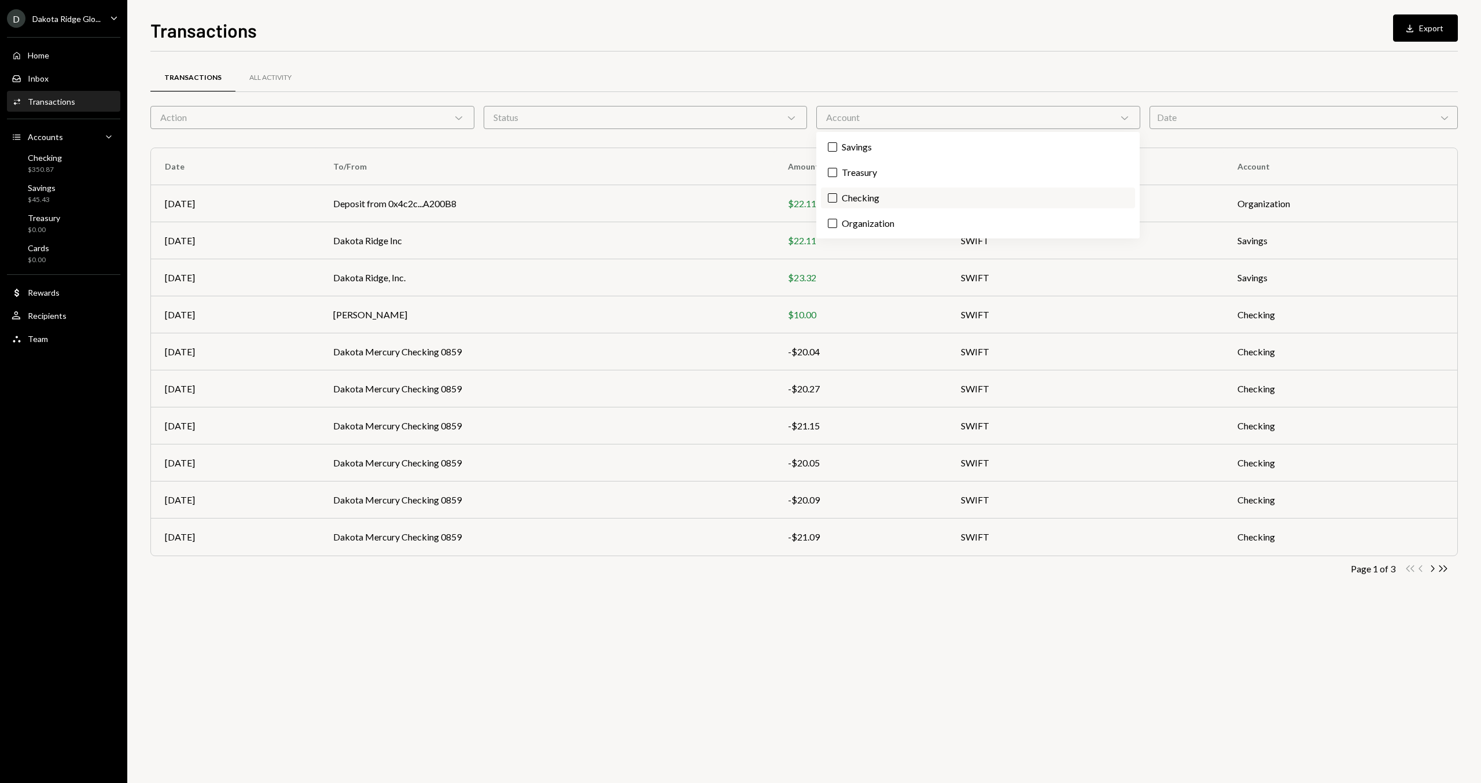
click at [866, 198] on label "Checking" at bounding box center [978, 197] width 314 height 21
click at [837, 198] on button "Checking" at bounding box center [832, 197] width 9 height 9
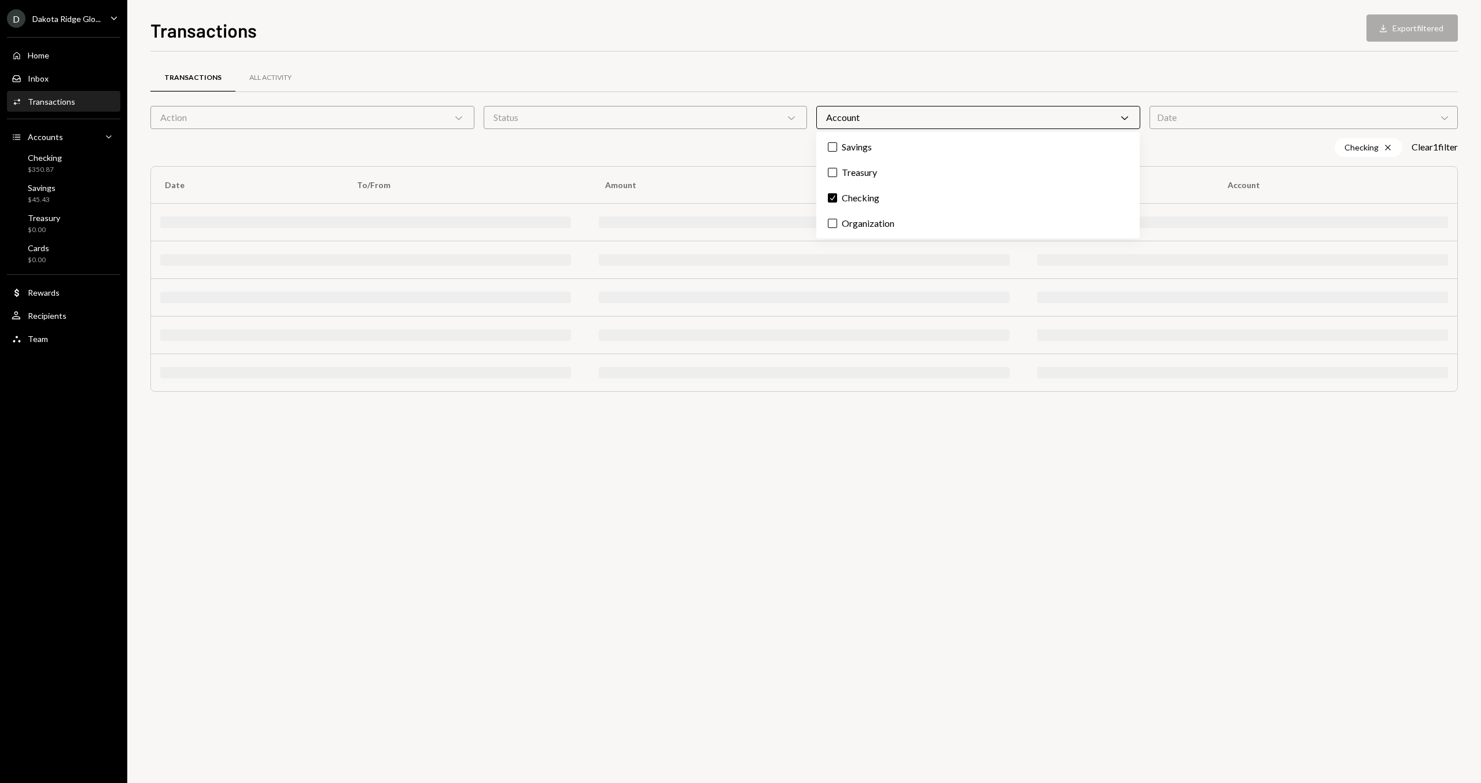
click at [829, 83] on div "Transactions All Activity" at bounding box center [804, 78] width 1308 height 30
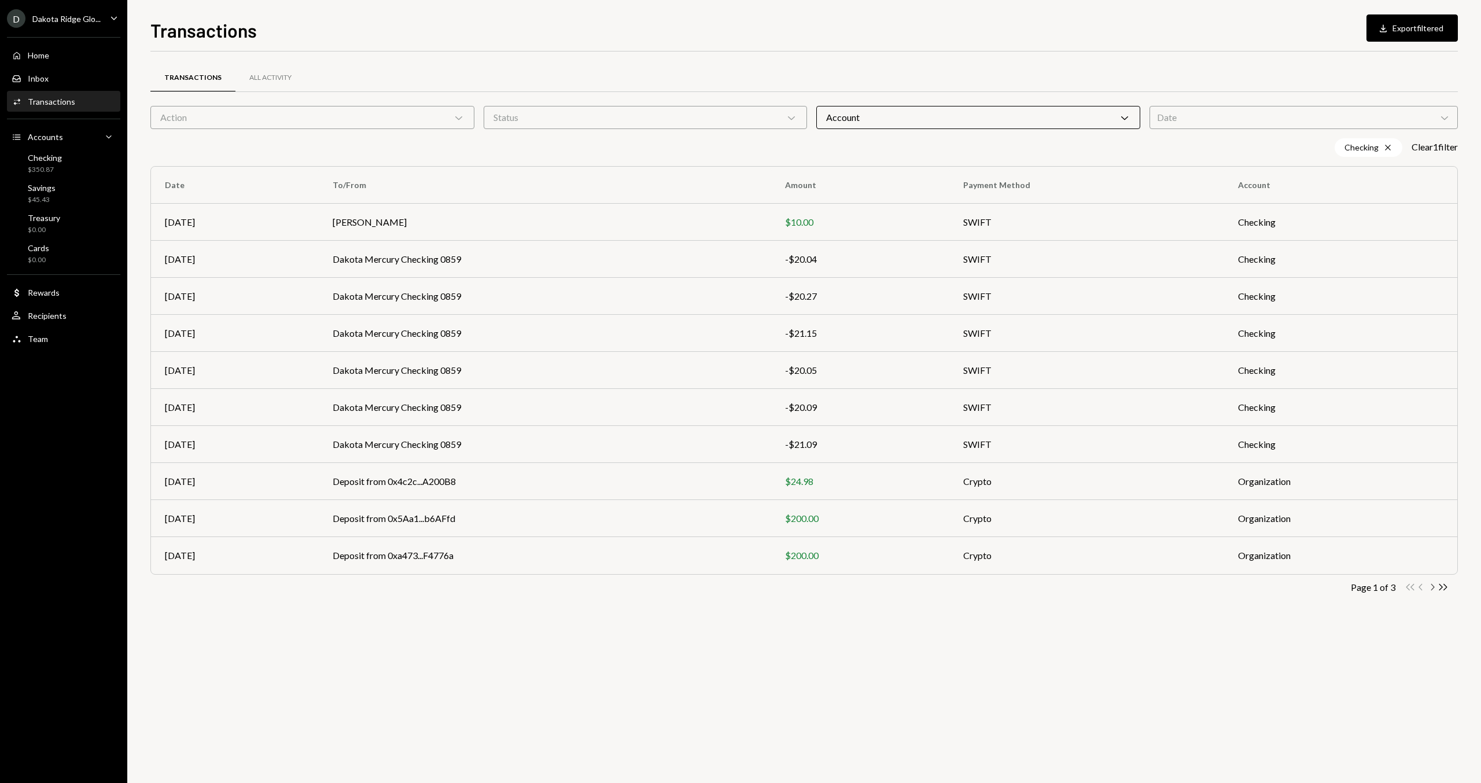
click at [1434, 588] on icon "Chevron Right" at bounding box center [1432, 587] width 11 height 11
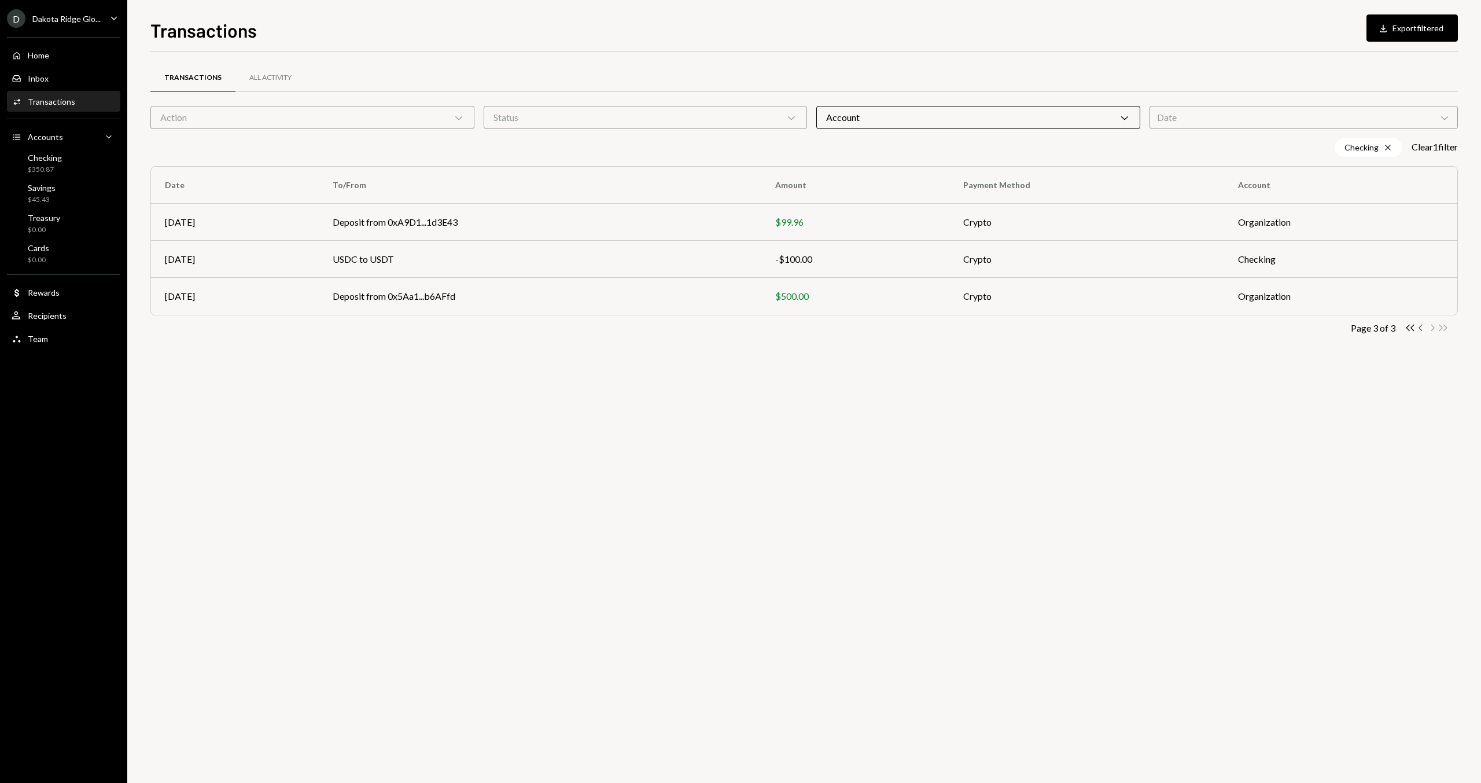
click at [1419, 328] on icon "Chevron Left" at bounding box center [1421, 327] width 11 height 11
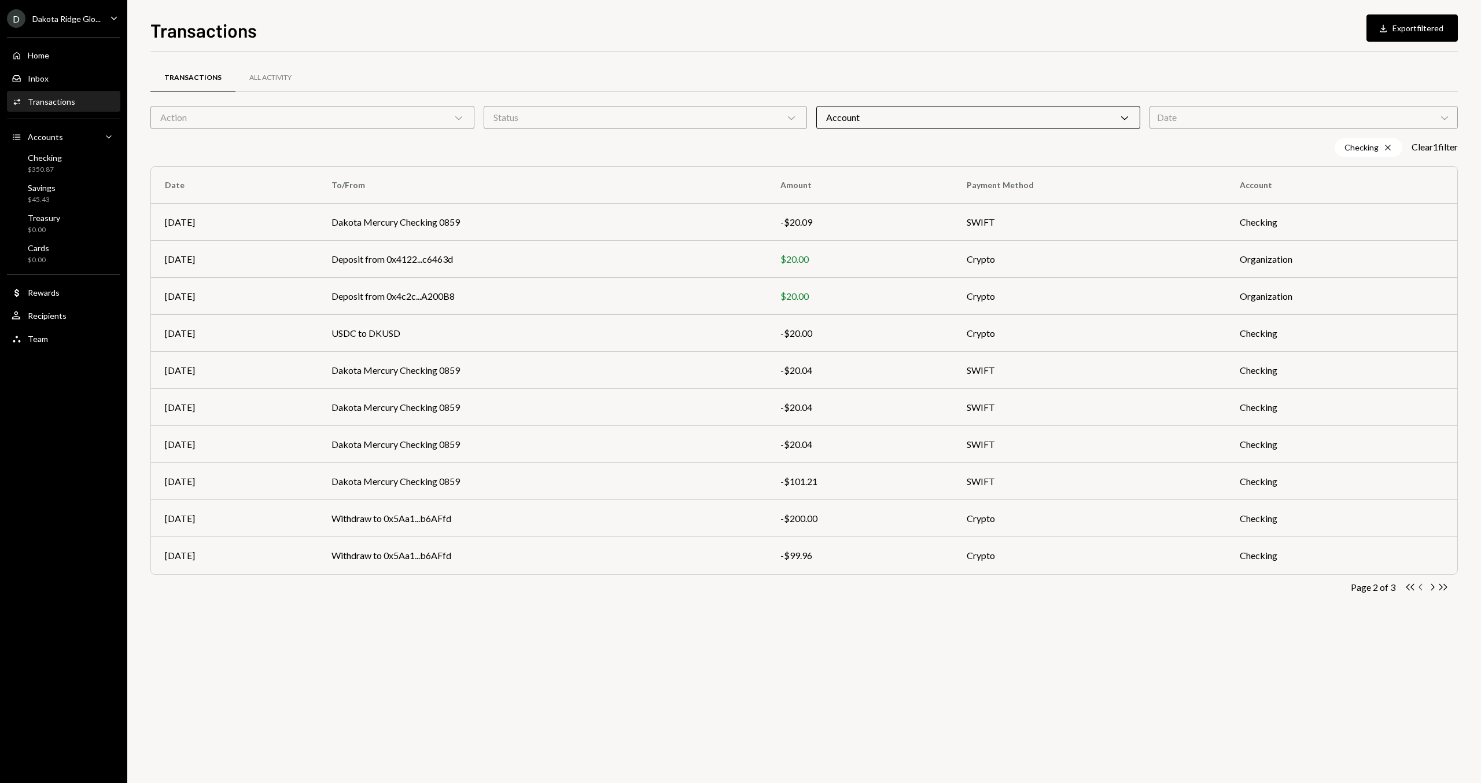
click at [1416, 586] on icon "Chevron Left" at bounding box center [1421, 587] width 11 height 11
click at [66, 24] on div "D Dakota Ridge Glo..." at bounding box center [54, 18] width 94 height 19
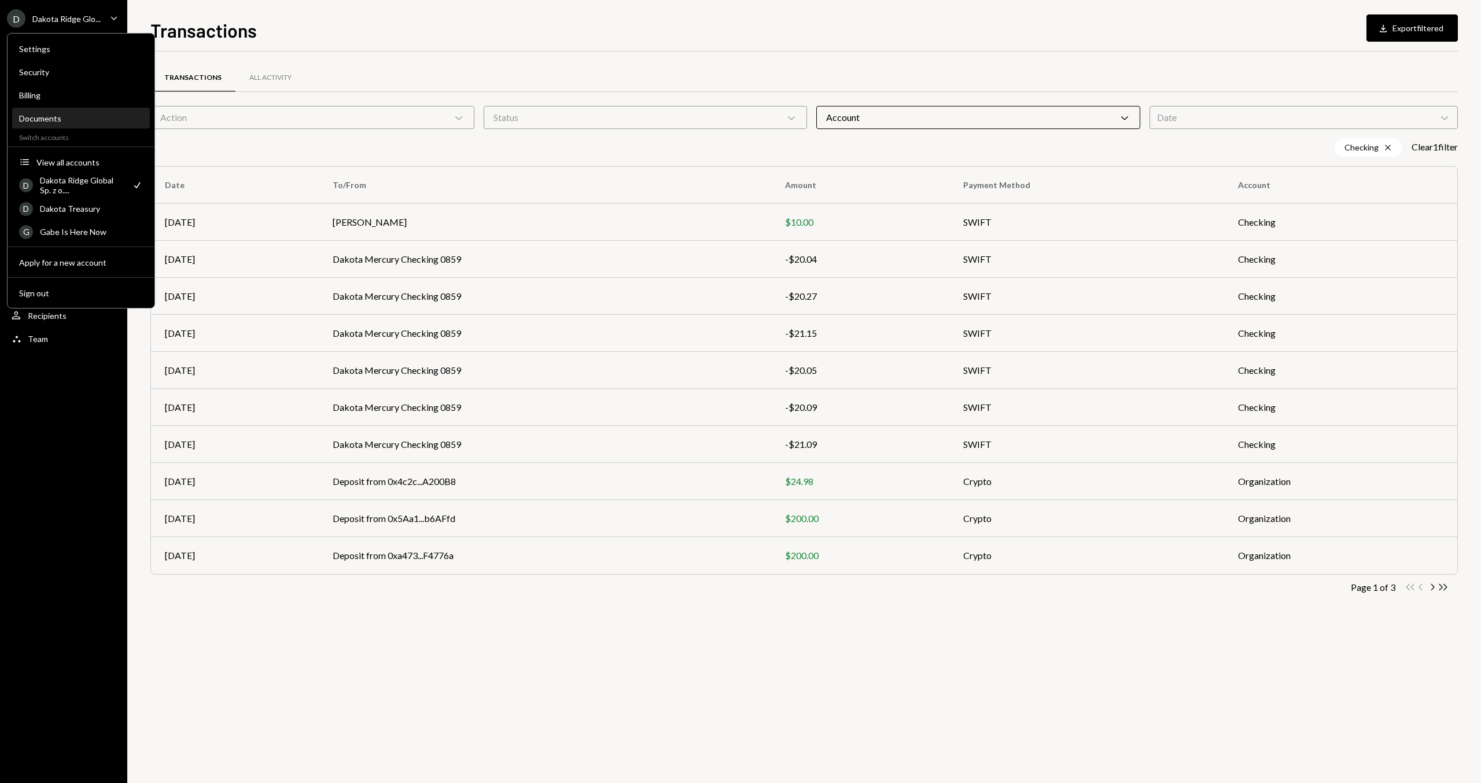
click at [67, 116] on div "Documents" at bounding box center [81, 118] width 124 height 10
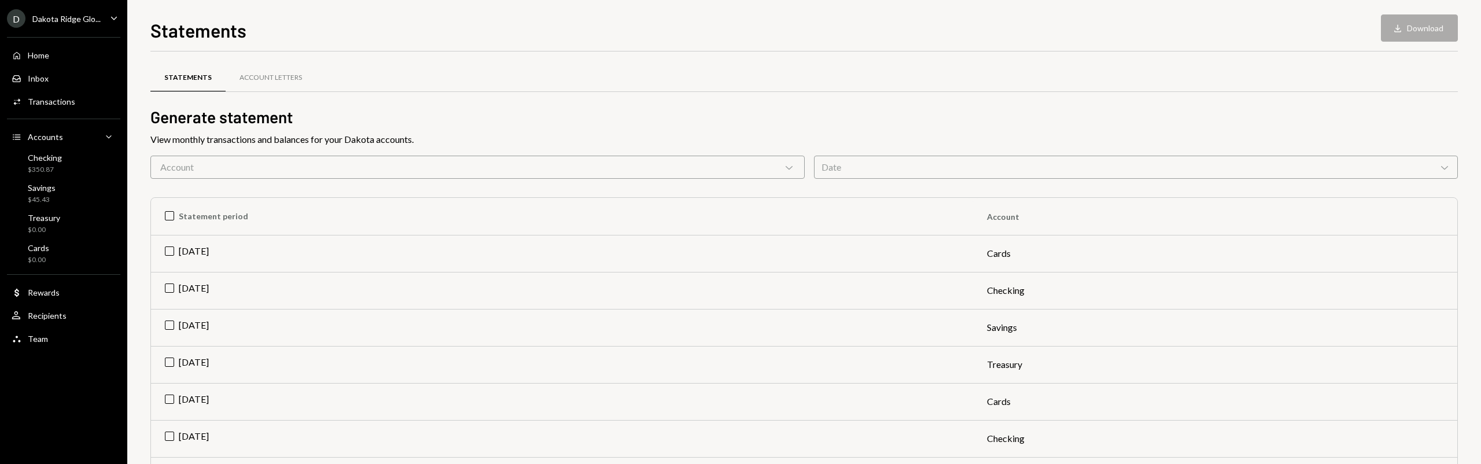
click at [372, 167] on div "Account Chevron Down" at bounding box center [477, 167] width 654 height 23
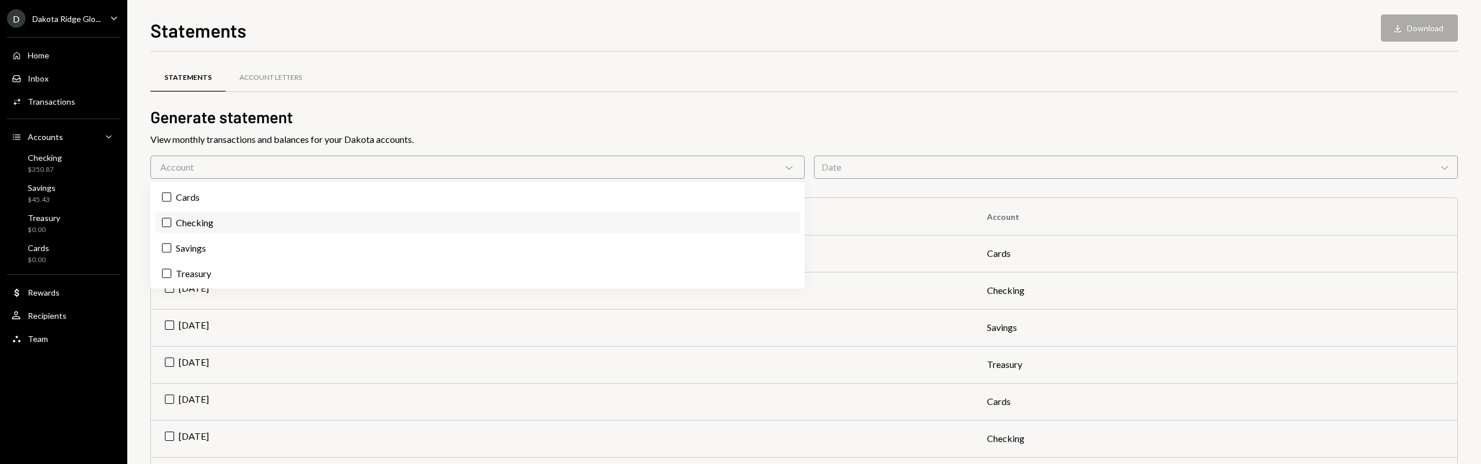
click at [209, 226] on label "Checking" at bounding box center [477, 222] width 645 height 21
click at [171, 226] on button "Checking" at bounding box center [166, 222] width 9 height 9
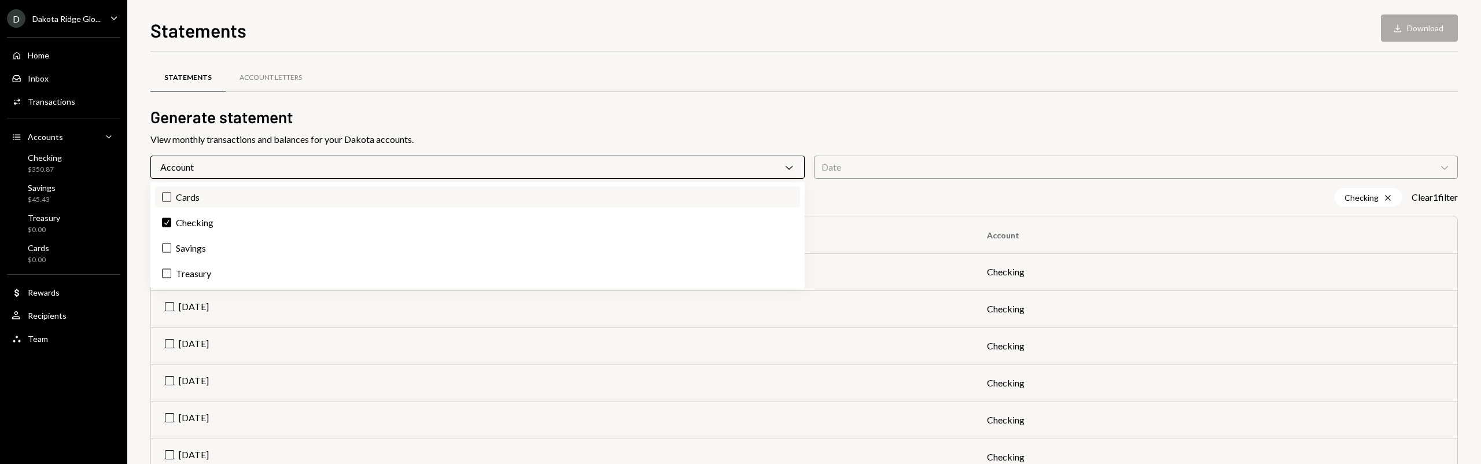
click at [216, 197] on label "Cards" at bounding box center [477, 197] width 645 height 21
click at [171, 197] on button "Cards" at bounding box center [166, 197] width 9 height 9
click at [494, 82] on div "Statements Account Letters" at bounding box center [804, 78] width 1308 height 30
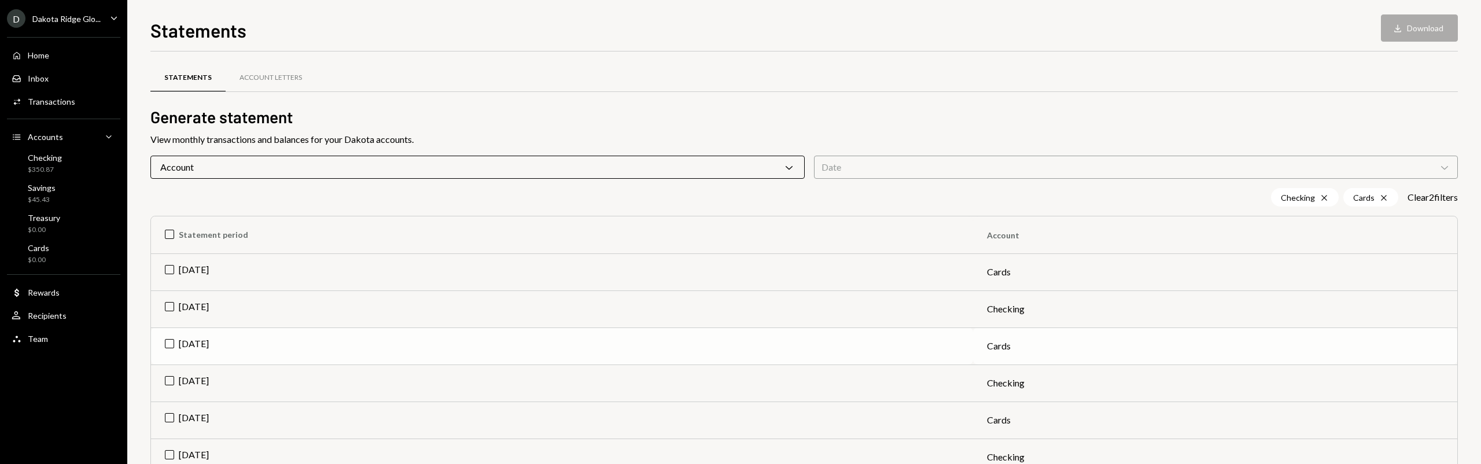
click at [258, 335] on td "[DATE]" at bounding box center [562, 346] width 822 height 37
click at [234, 335] on td "[DATE]" at bounding box center [562, 383] width 822 height 37
click at [1400, 26] on button "Download Download (2)" at bounding box center [1414, 27] width 88 height 27
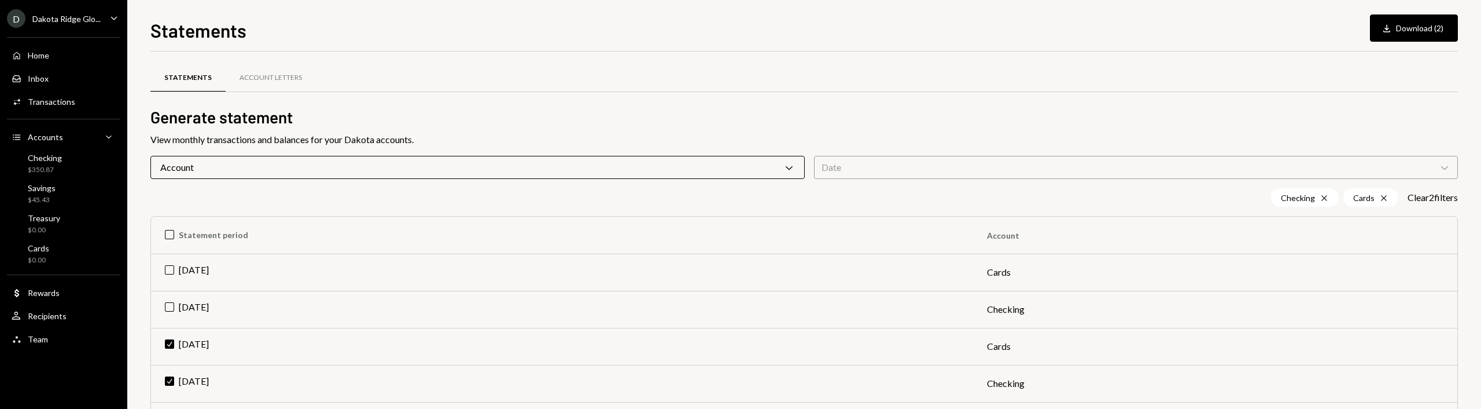
click at [1469, 335] on div "Statements Download Download (2) Statements Account Letters Generate statement …" at bounding box center [804, 204] width 1354 height 409
click at [1394, 32] on div "Download" at bounding box center [1388, 29] width 15 height 12
